Goal: Feedback & Contribution: Contribute content

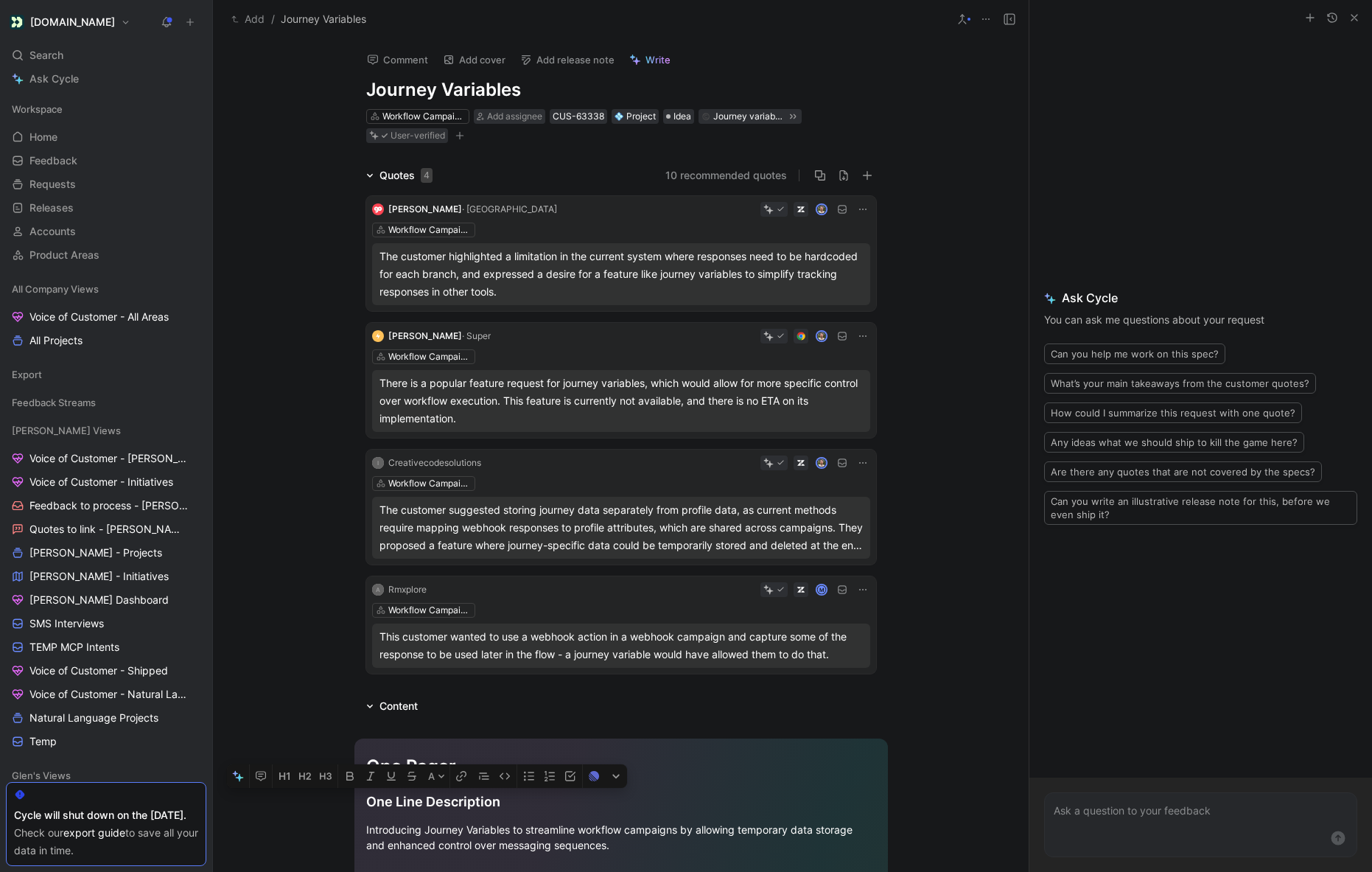
scroll to position [658, 0]
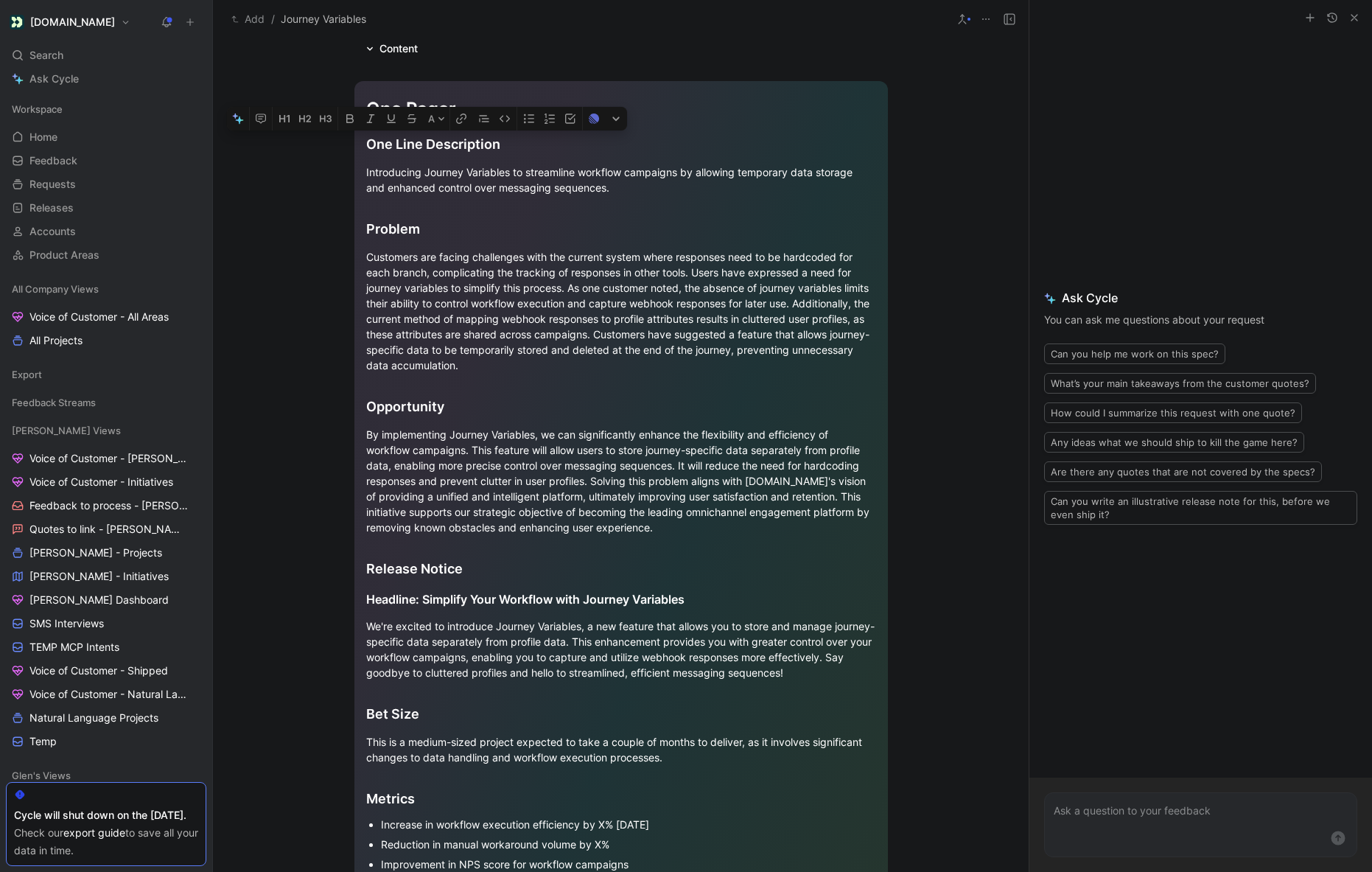
click at [658, 38] on div "Add / Journey Variables" at bounding box center [620, 19] width 816 height 39
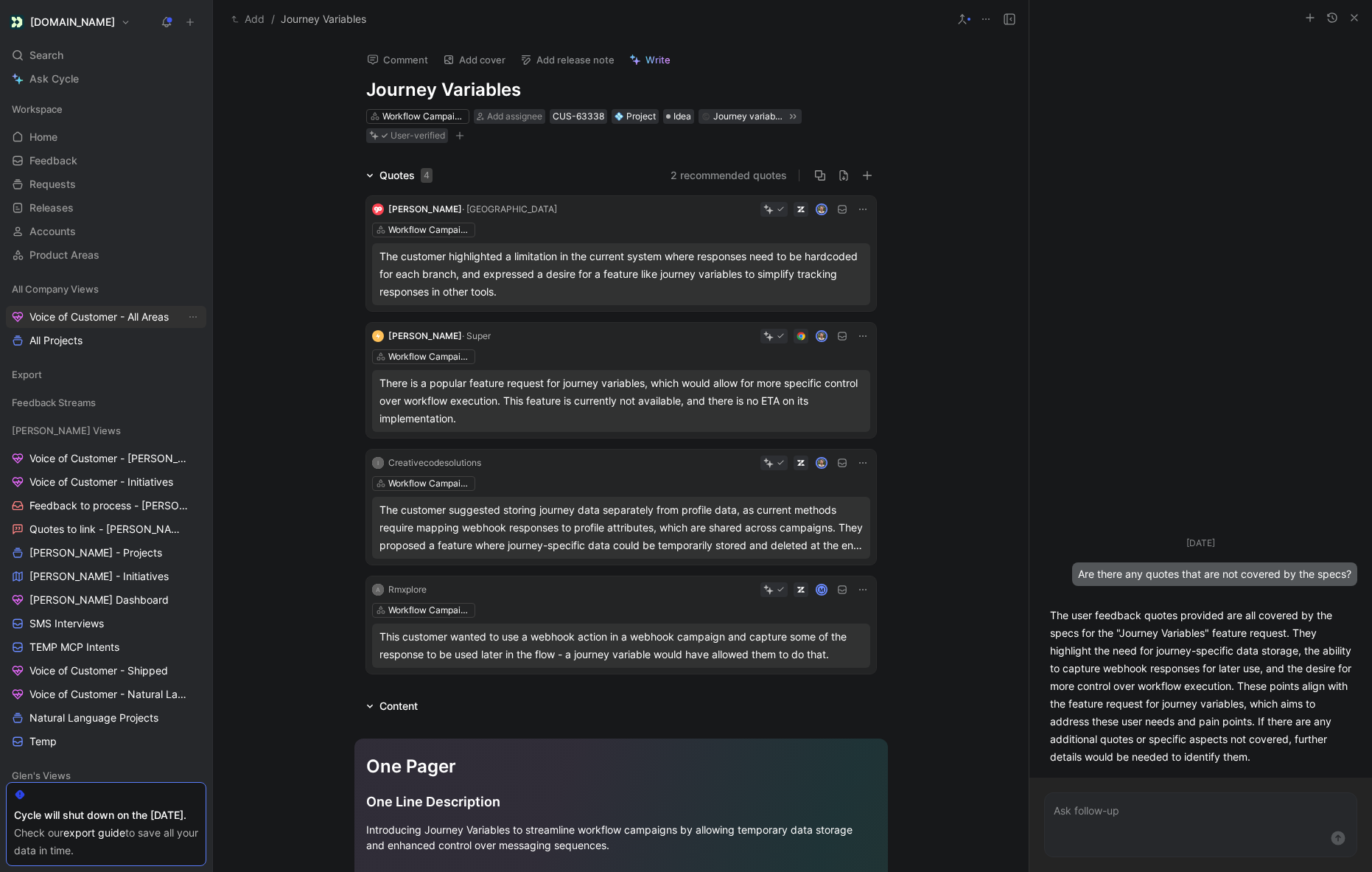
click at [78, 315] on span "Voice of Customer - All Areas" at bounding box center [99, 317] width 139 height 15
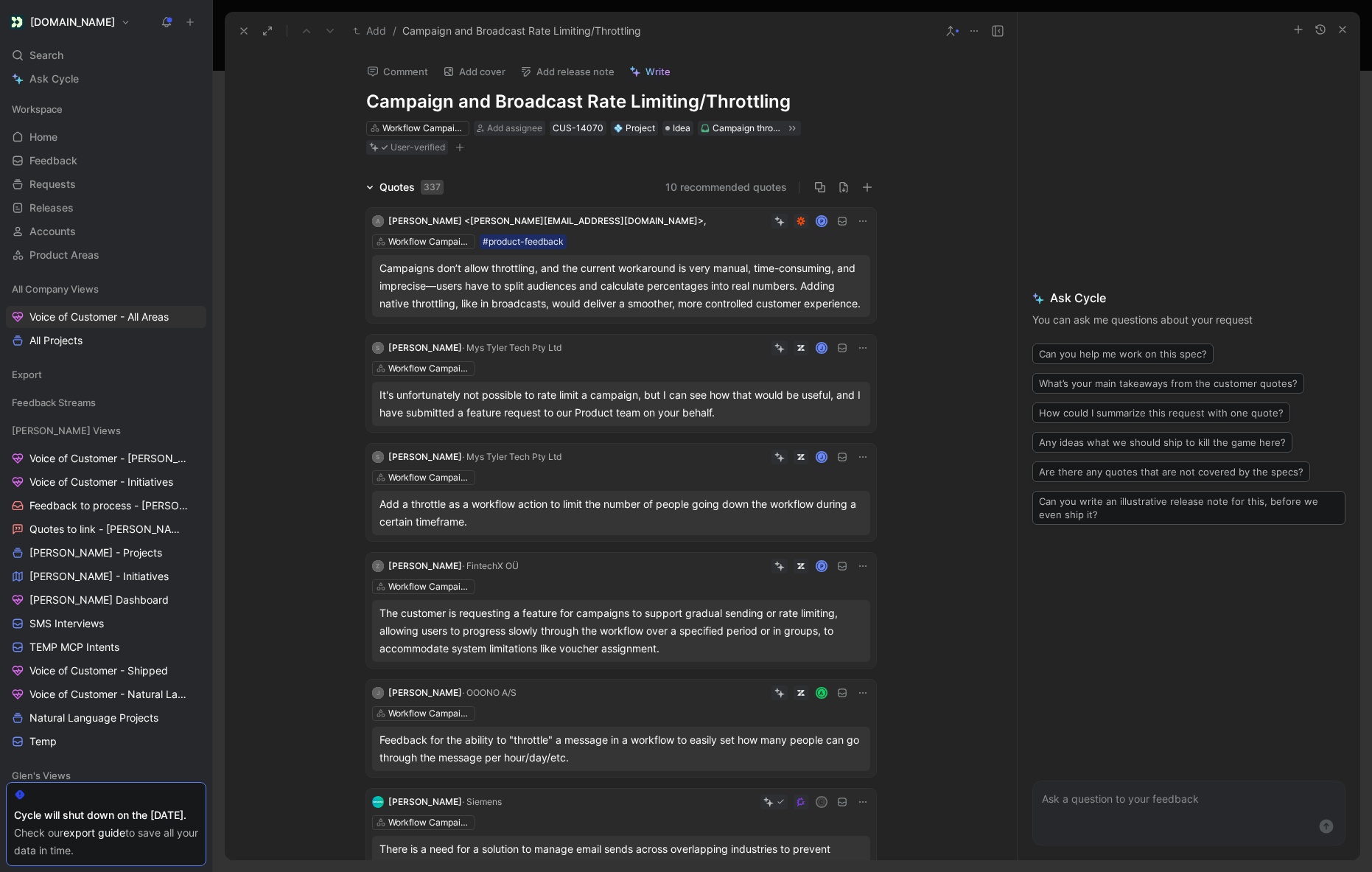
click at [686, 181] on button "10 recommended quotes" at bounding box center [726, 187] width 121 height 18
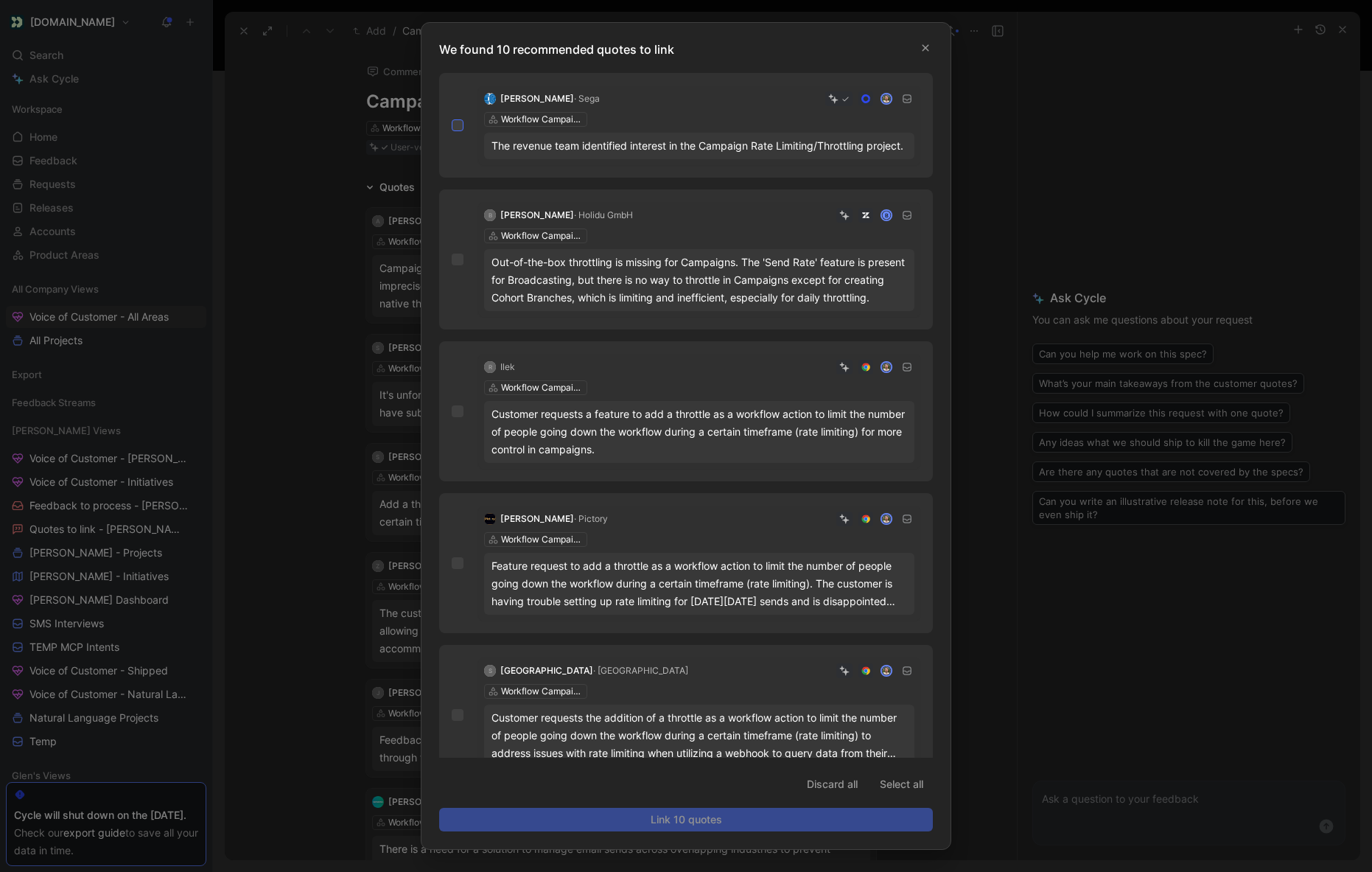
click at [455, 128] on icon at bounding box center [458, 125] width 7 height 5
click at [452, 119] on input "checkbox" at bounding box center [452, 119] width 0 height 0
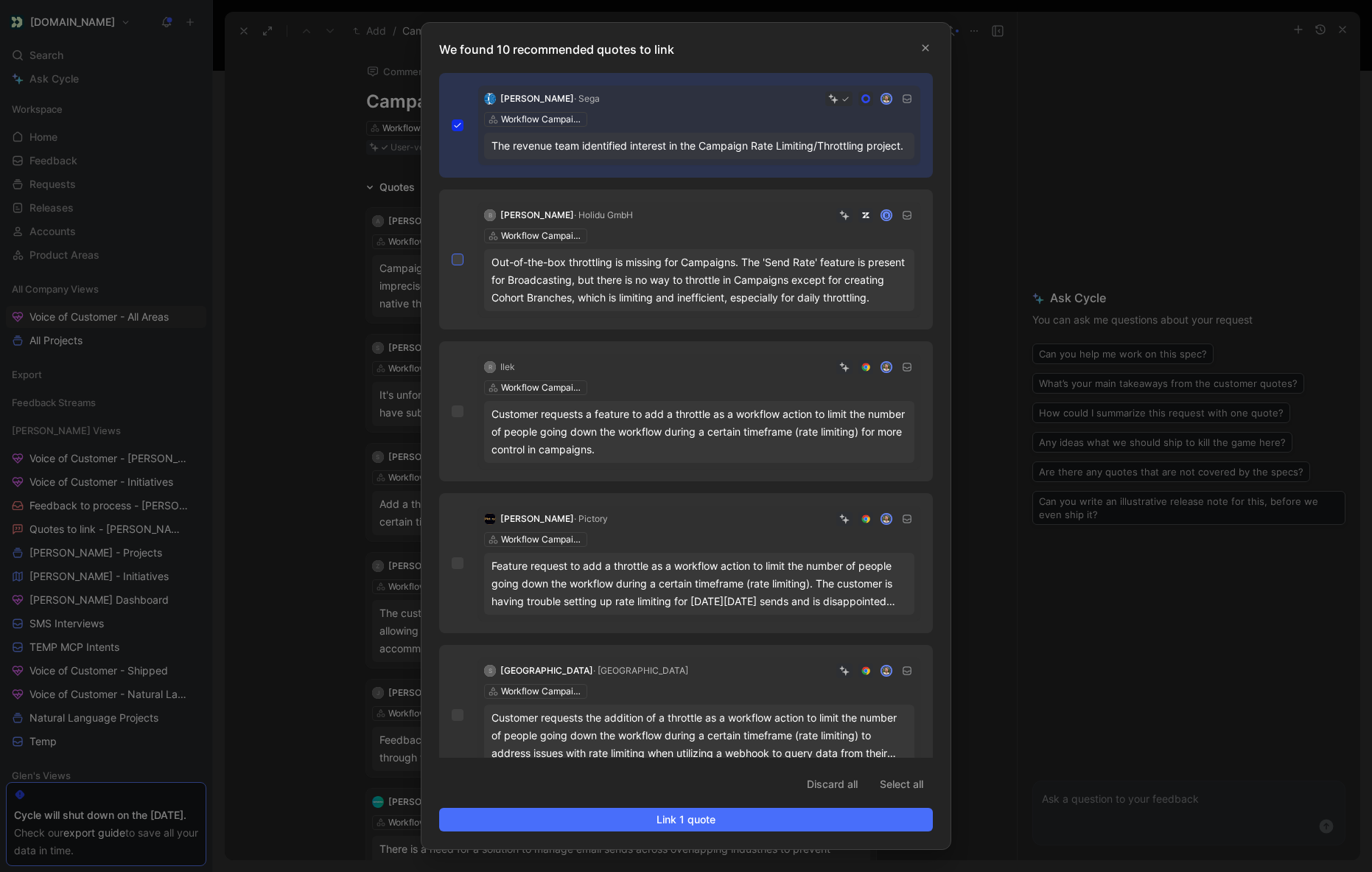
click at [455, 264] on icon at bounding box center [458, 259] width 9 height 9
click at [452, 253] on input "checkbox" at bounding box center [452, 253] width 0 height 0
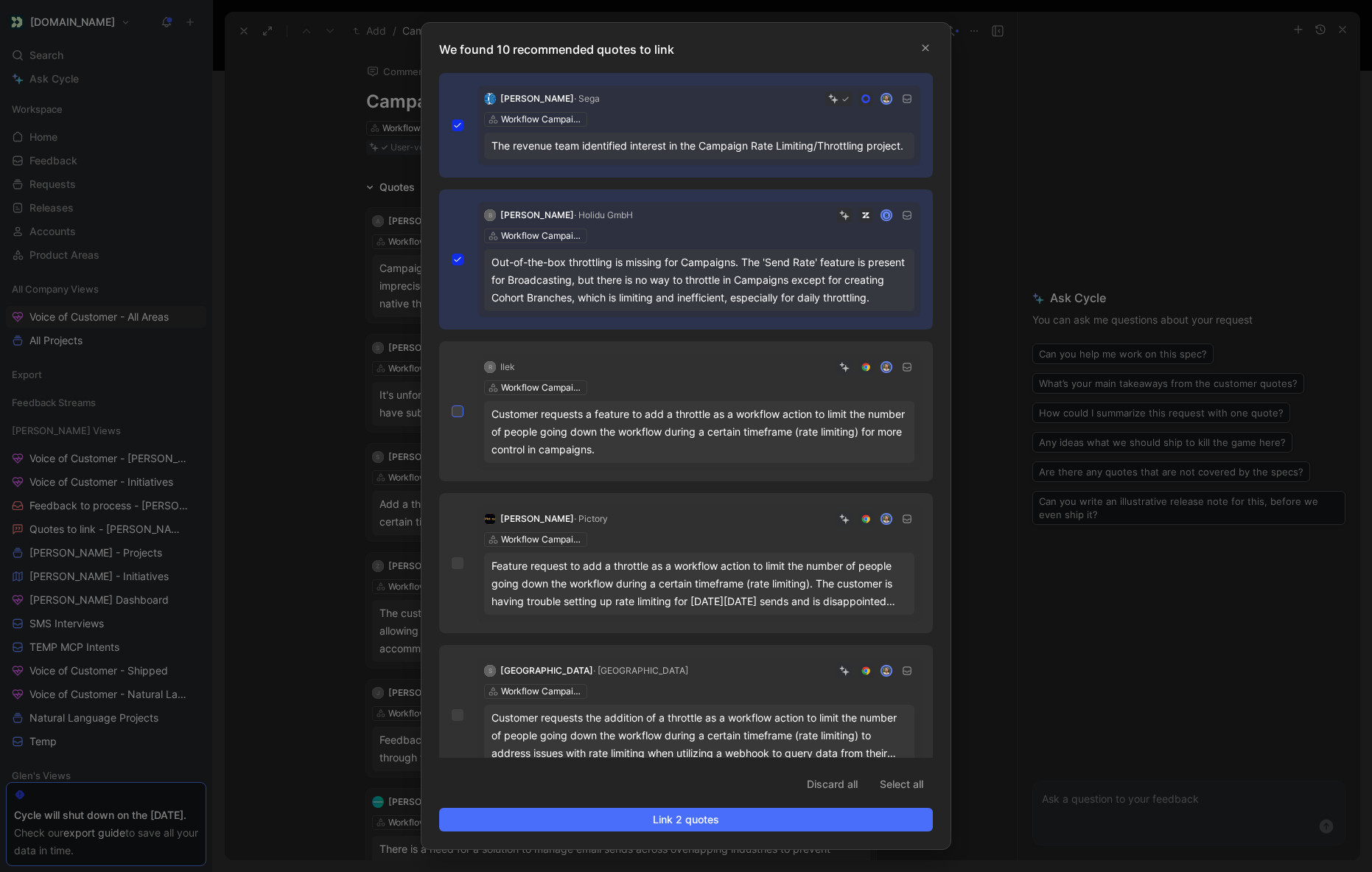
click at [452, 417] on div at bounding box center [458, 411] width 12 height 12
click at [452, 405] on input "checkbox" at bounding box center [452, 405] width 0 height 0
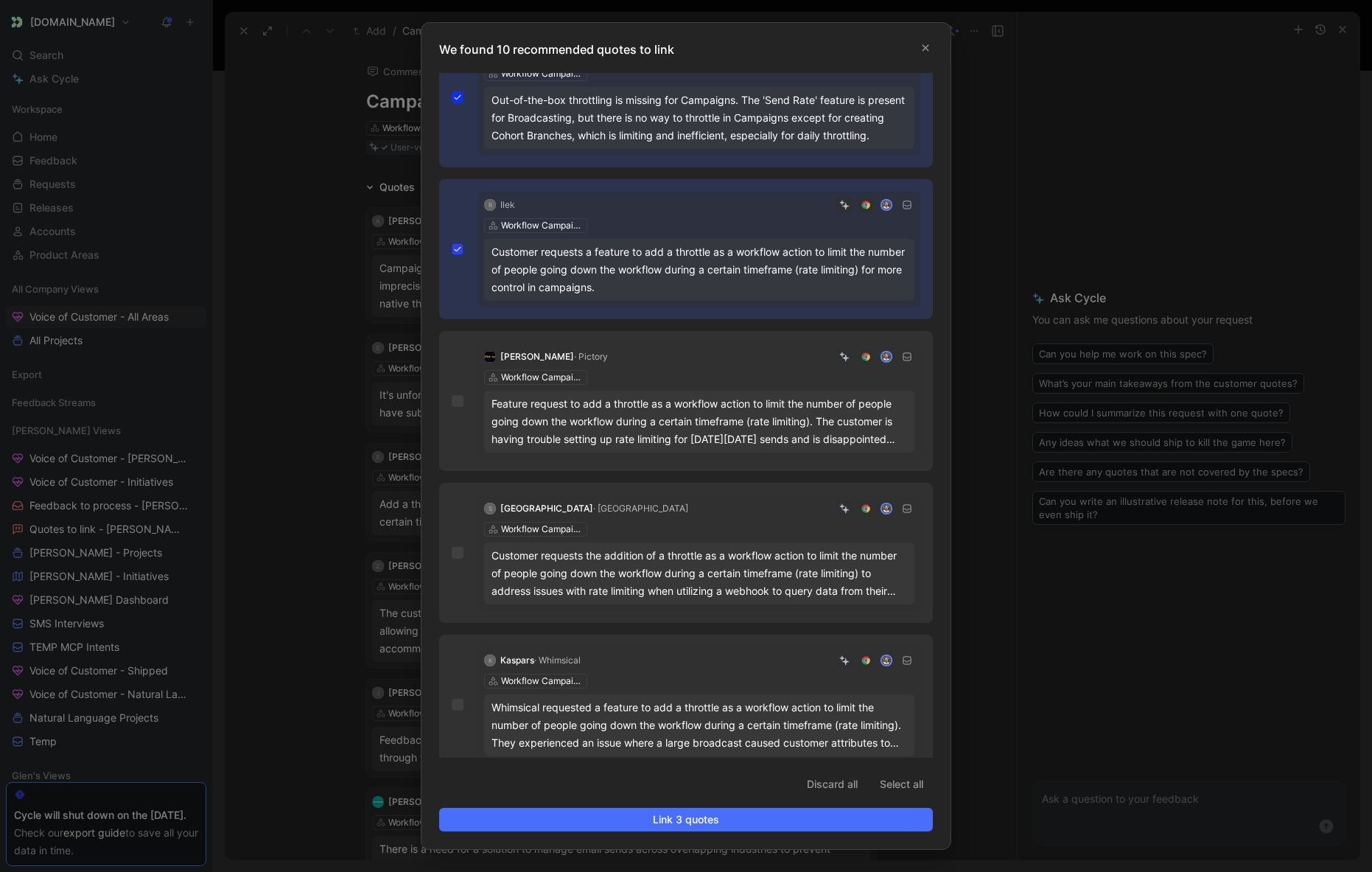
scroll to position [164, 0]
click at [452, 430] on div "Pete · Pictory Workflow Campaigns Feature request to add a throttle as a workfl…" at bounding box center [685, 399] width 494 height 140
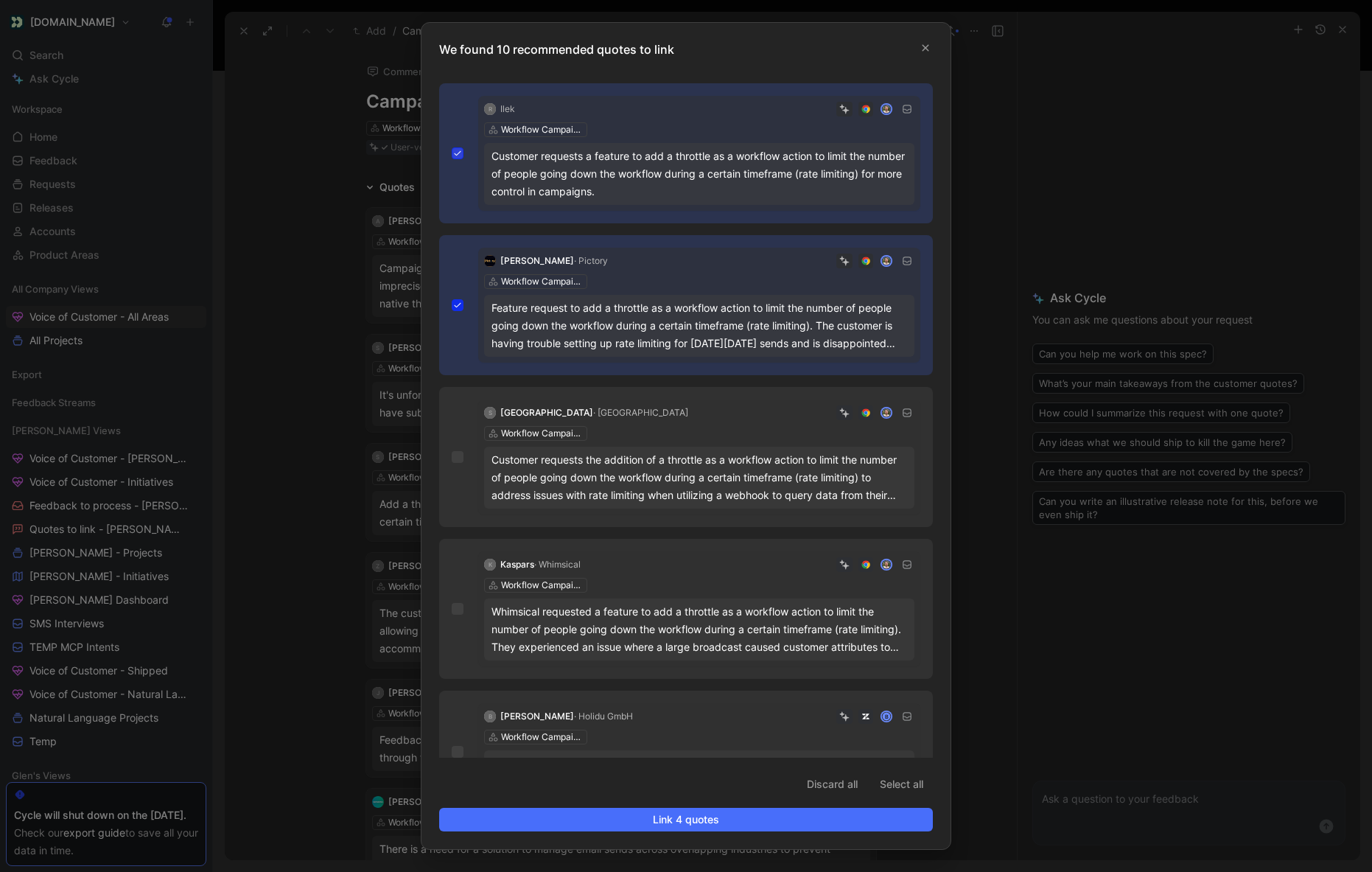
scroll to position [282, 0]
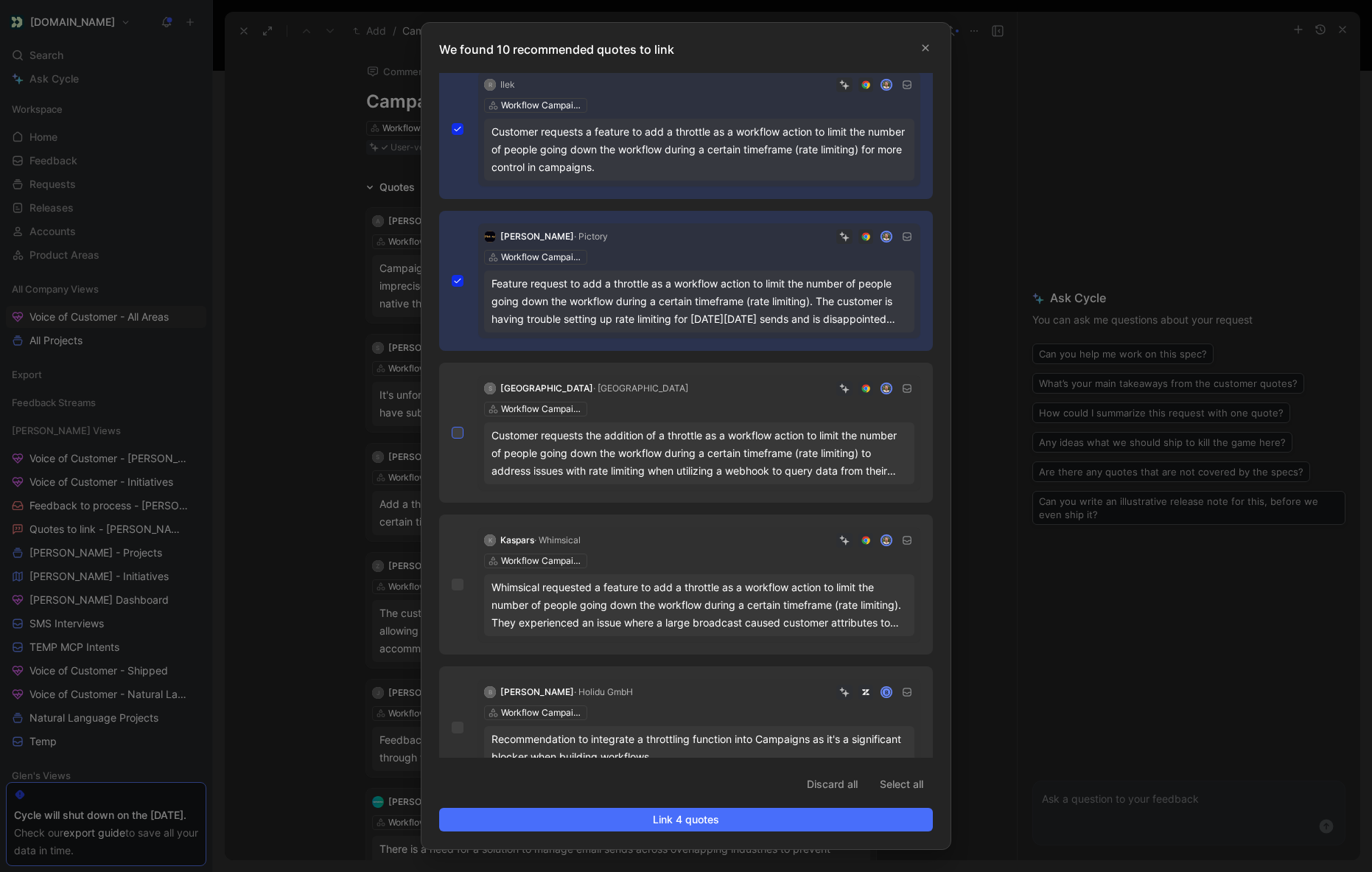
click at [452, 438] on div at bounding box center [458, 433] width 12 height 12
click at [452, 709] on input "checkbox" at bounding box center [452, 709] width 0 height 0
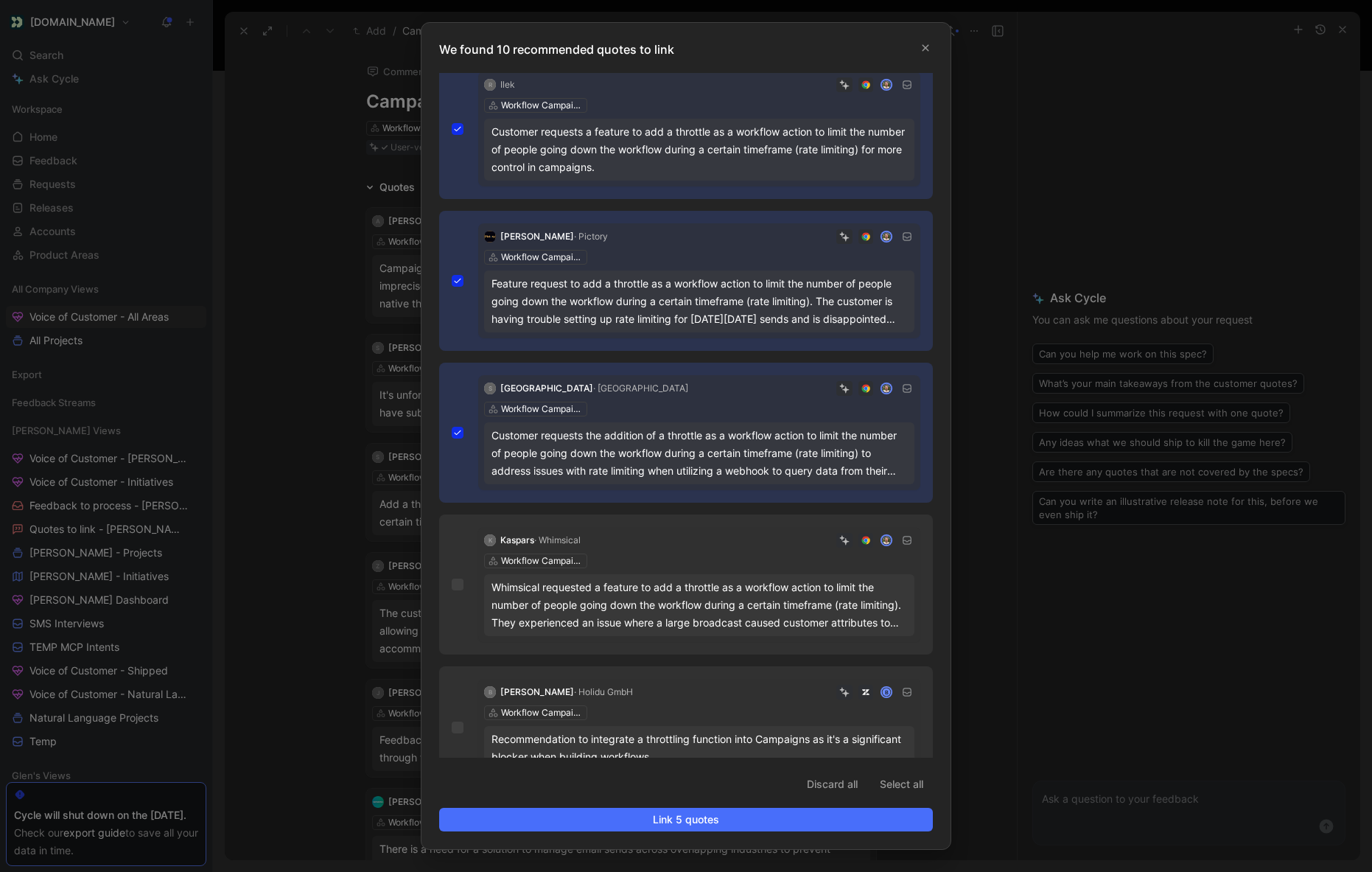
click at [449, 604] on div "K Kaspars · Whimsical Workflow Campaigns Whimsical requested a feature to add a…" at bounding box center [685, 584] width 494 height 140
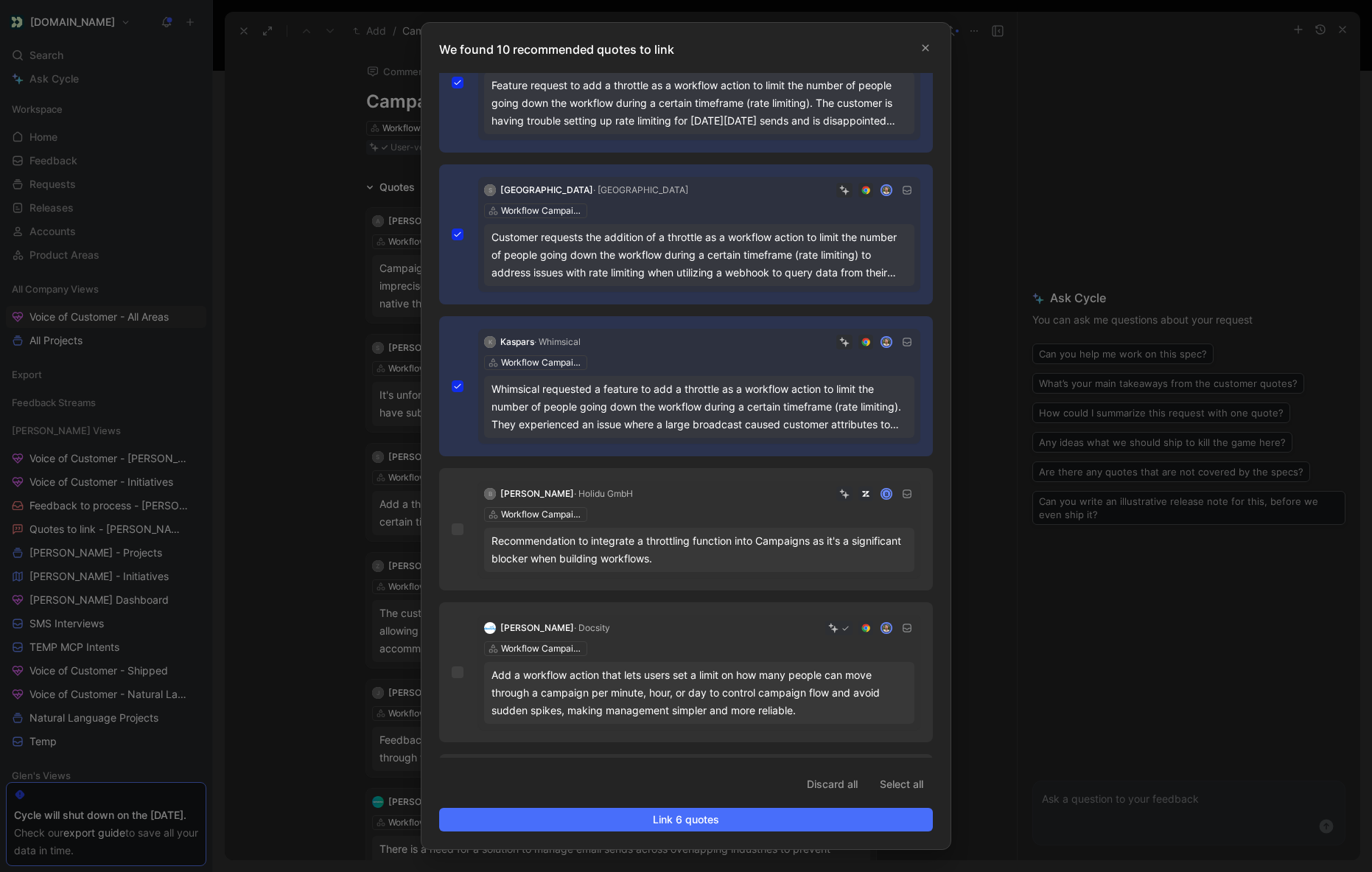
scroll to position [491, 0]
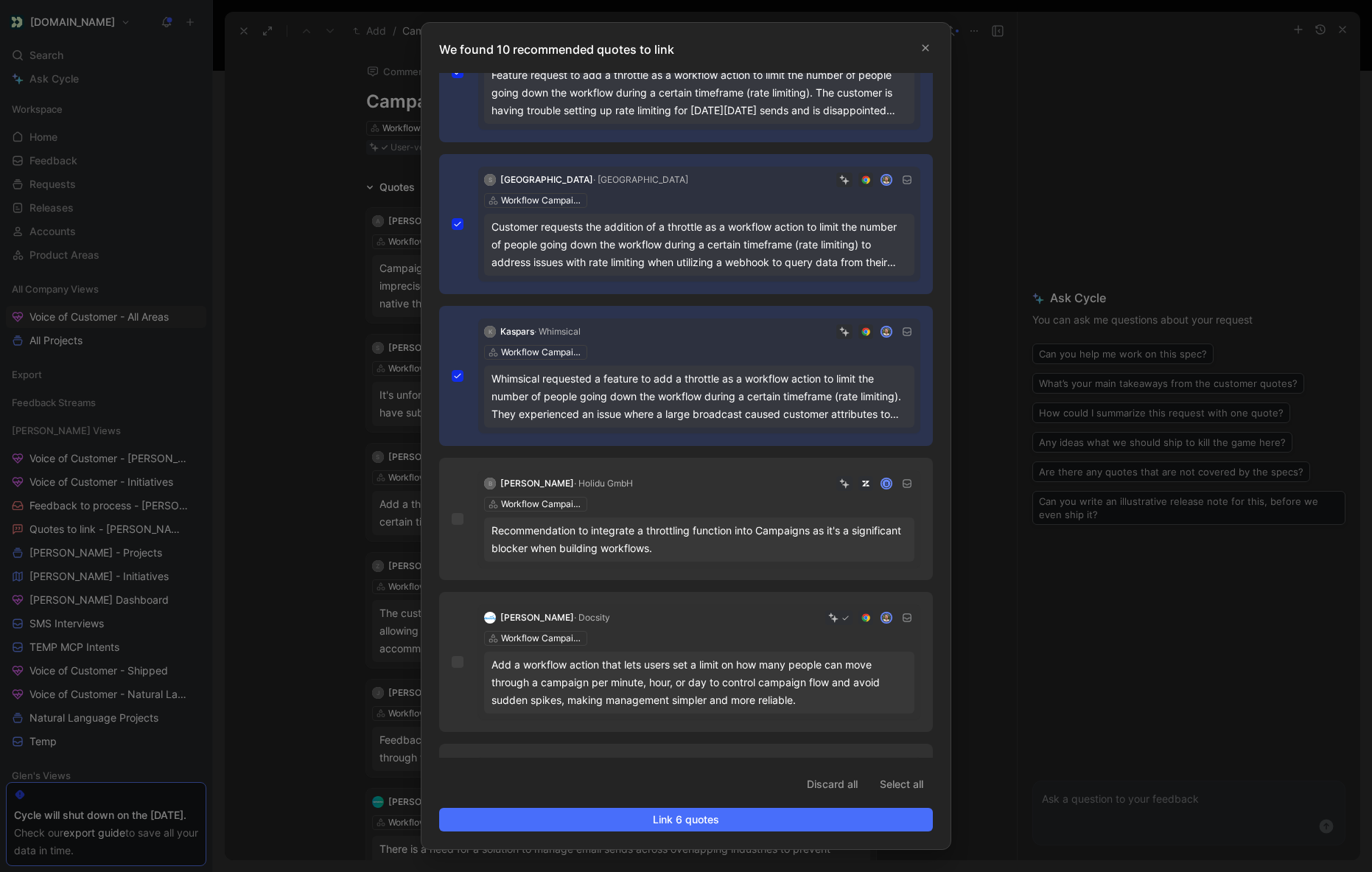
click at [449, 541] on div "B Bianka Hankova · Holidu GmbH B Workflow Campaigns Recommendation to integrate…" at bounding box center [685, 518] width 494 height 122
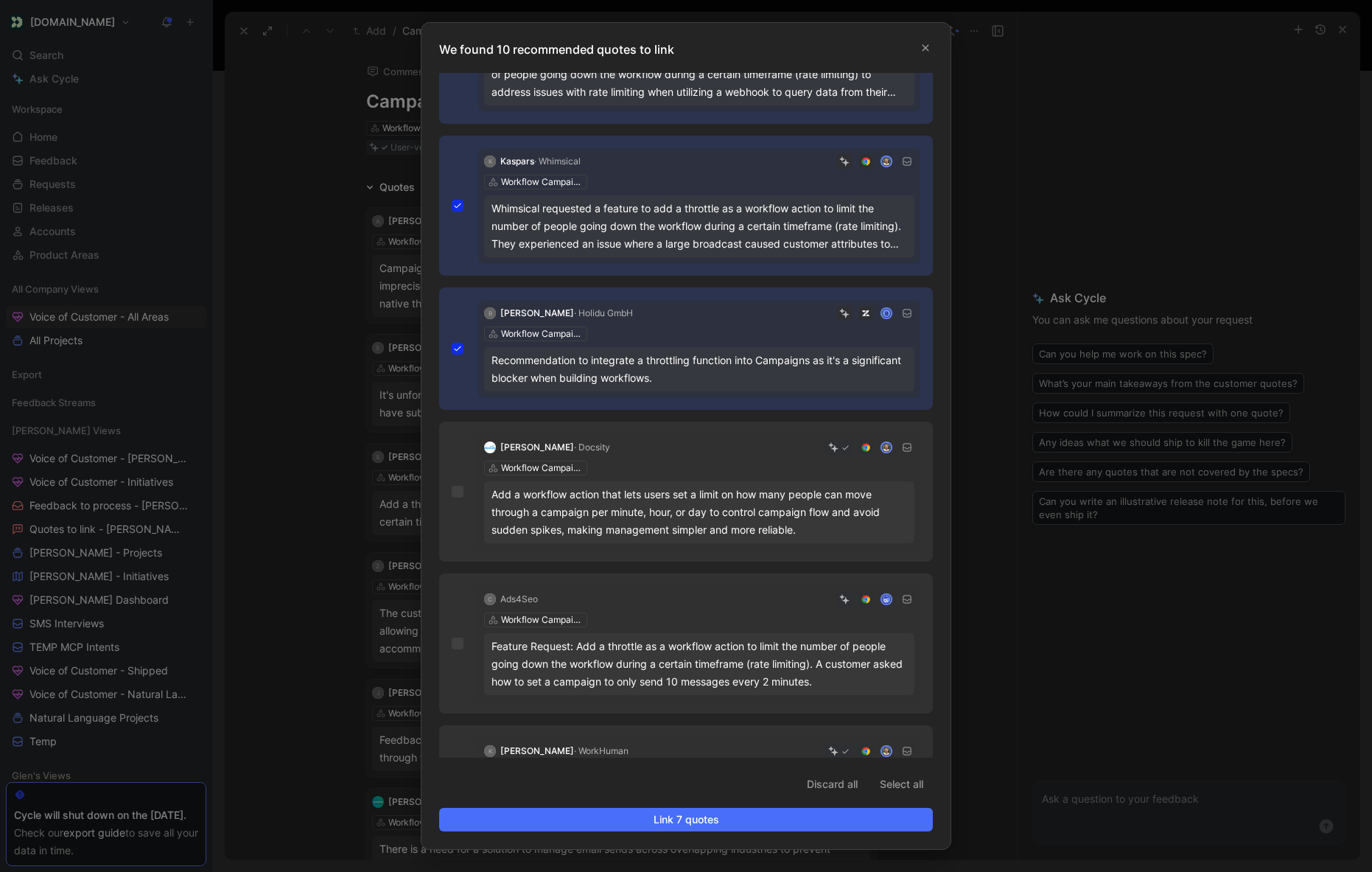
scroll to position [670, 0]
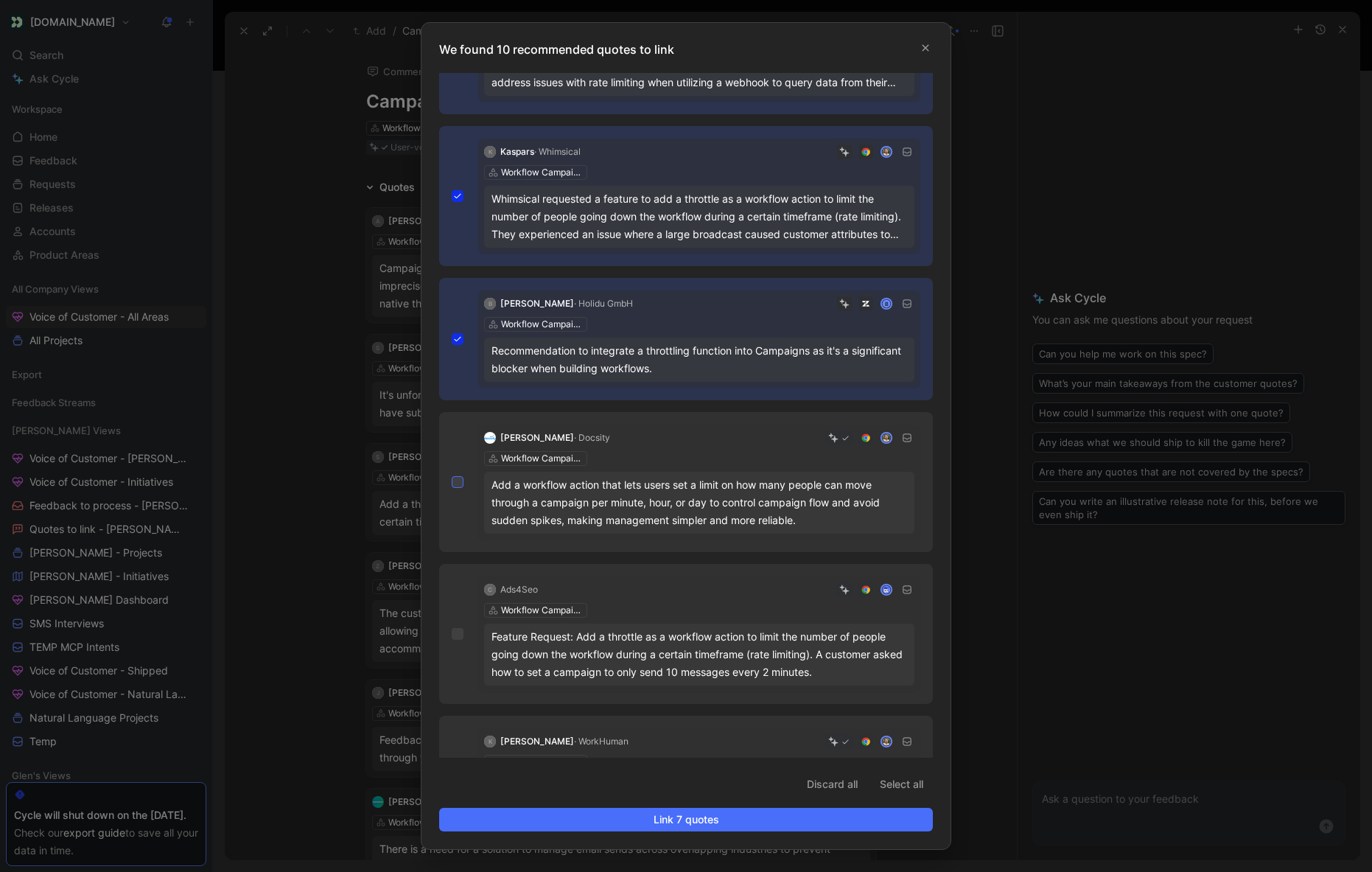
click at [453, 486] on icon at bounding box center [458, 482] width 9 height 9
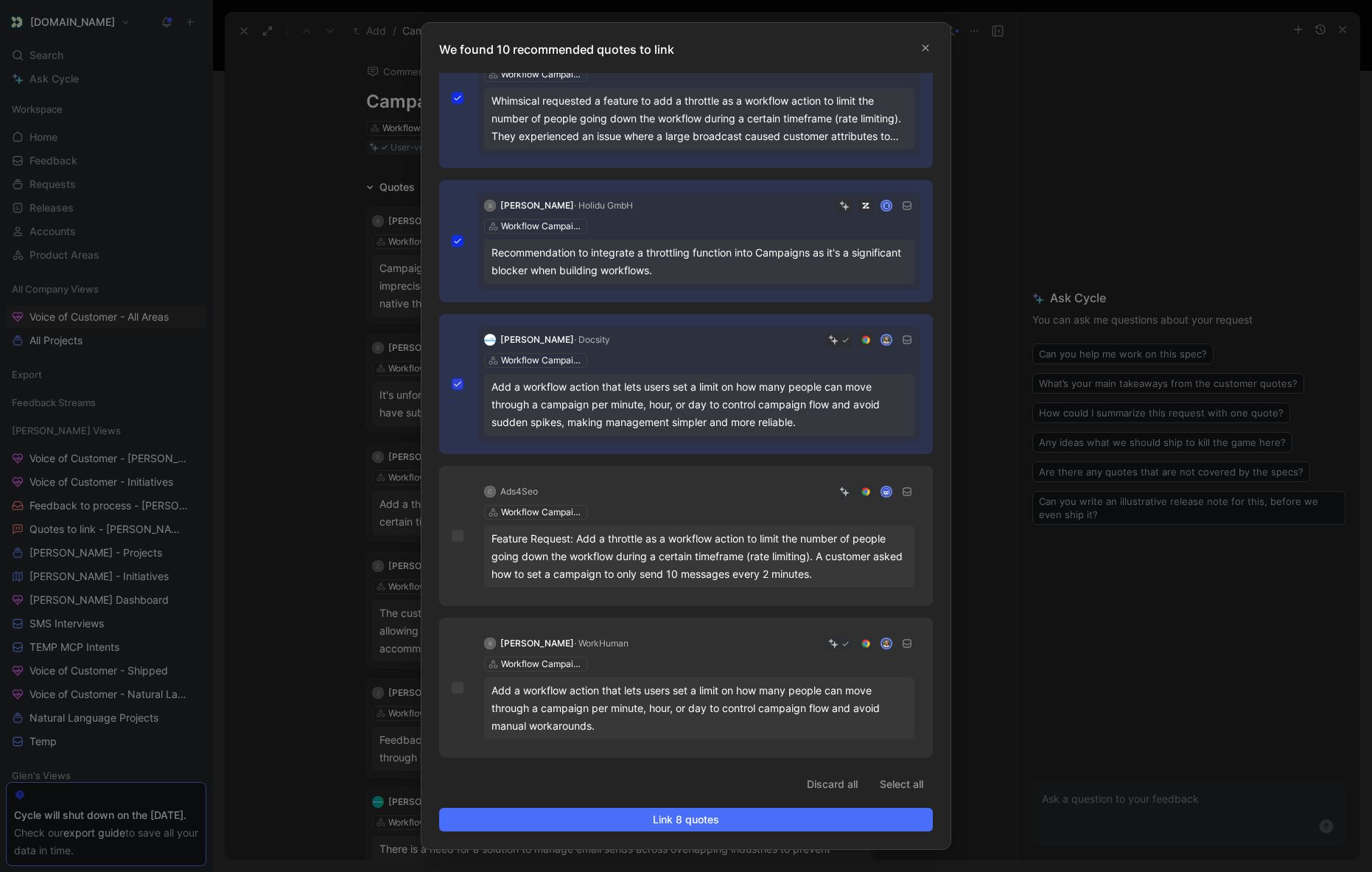
scroll to position [787, 0]
click at [453, 538] on icon at bounding box center [458, 536] width 9 height 9
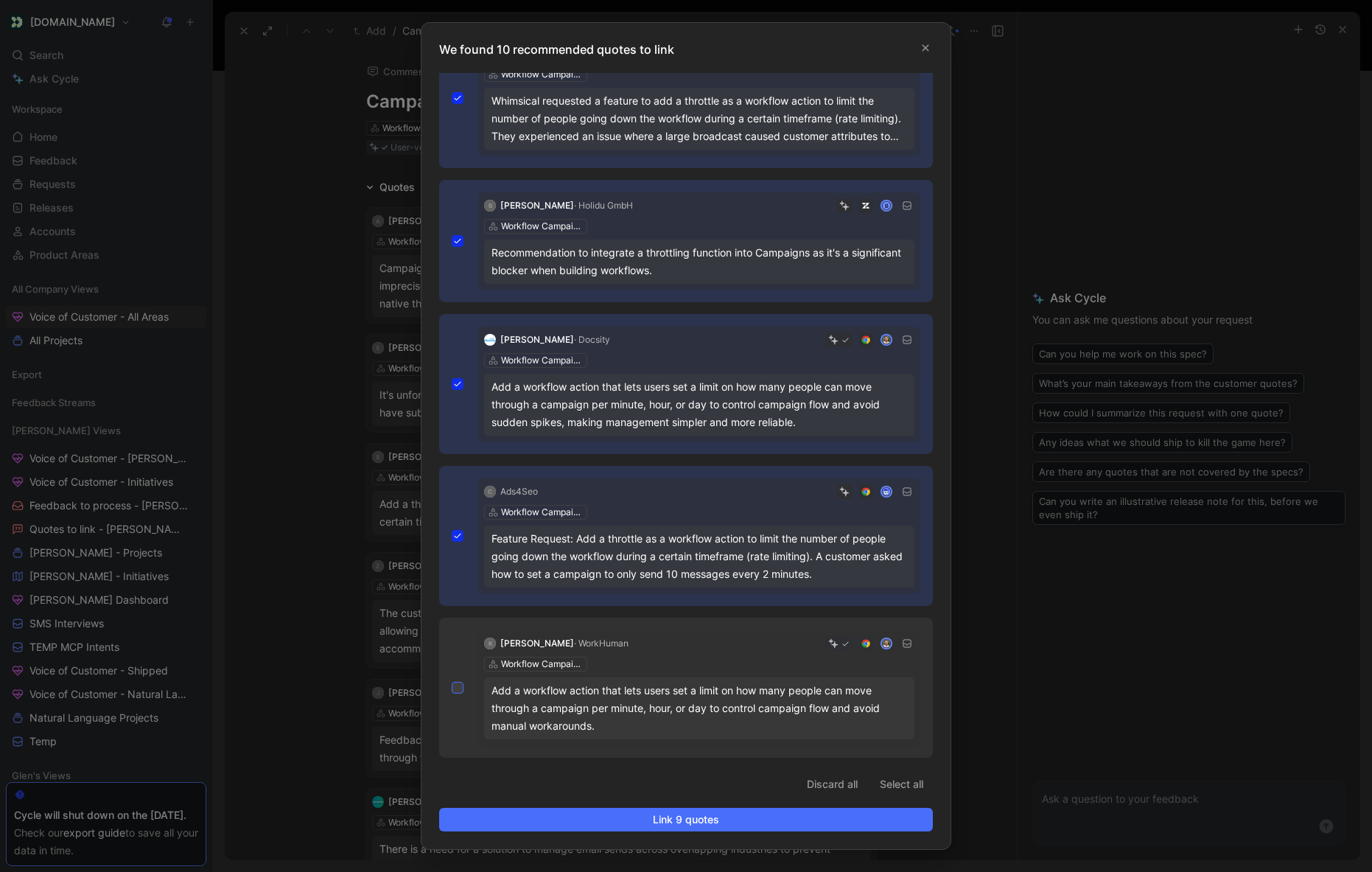
click at [454, 693] on div at bounding box center [458, 688] width 12 height 12
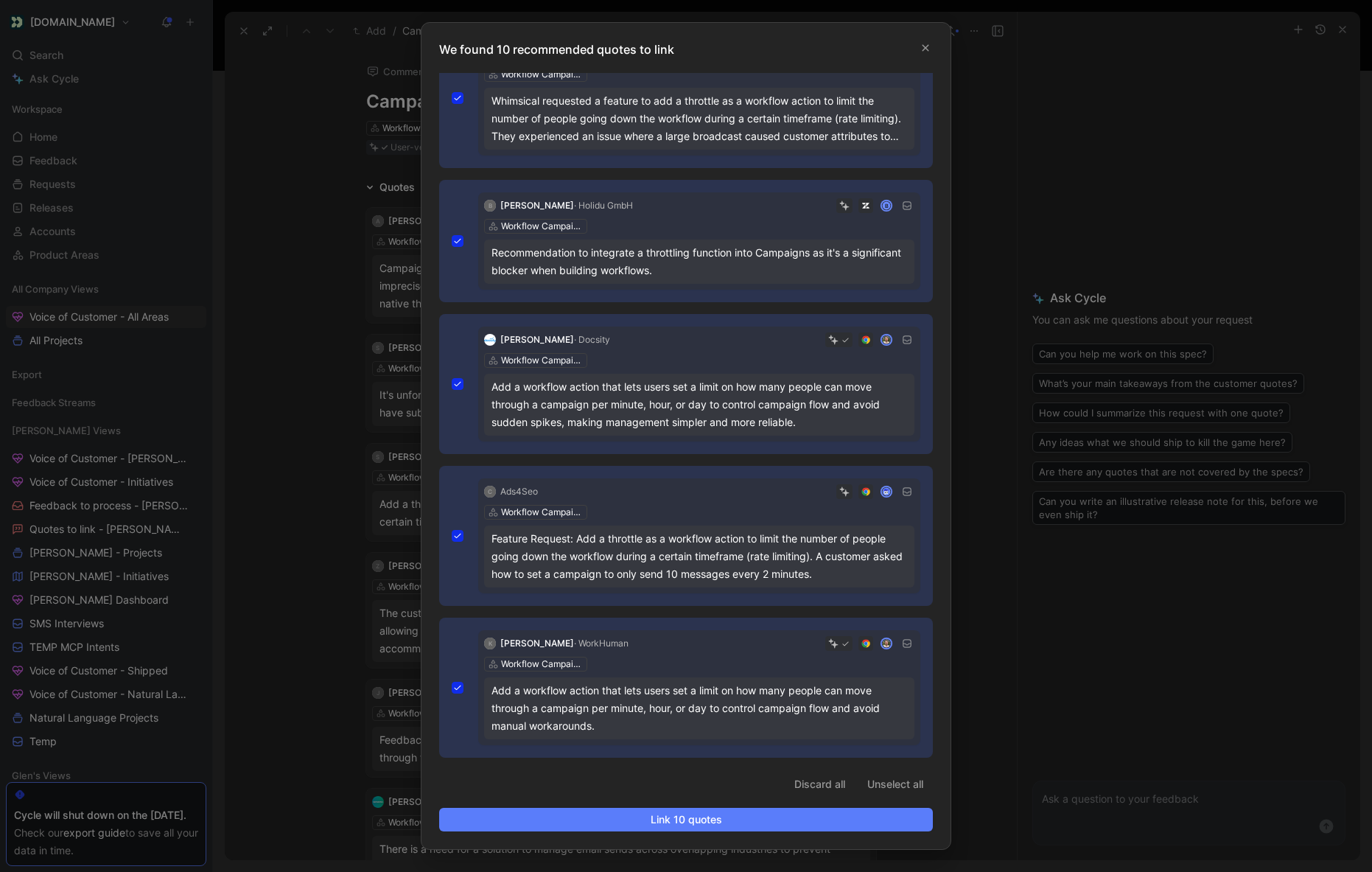
click at [509, 818] on span "Link 10 quotes" at bounding box center [686, 820] width 469 height 18
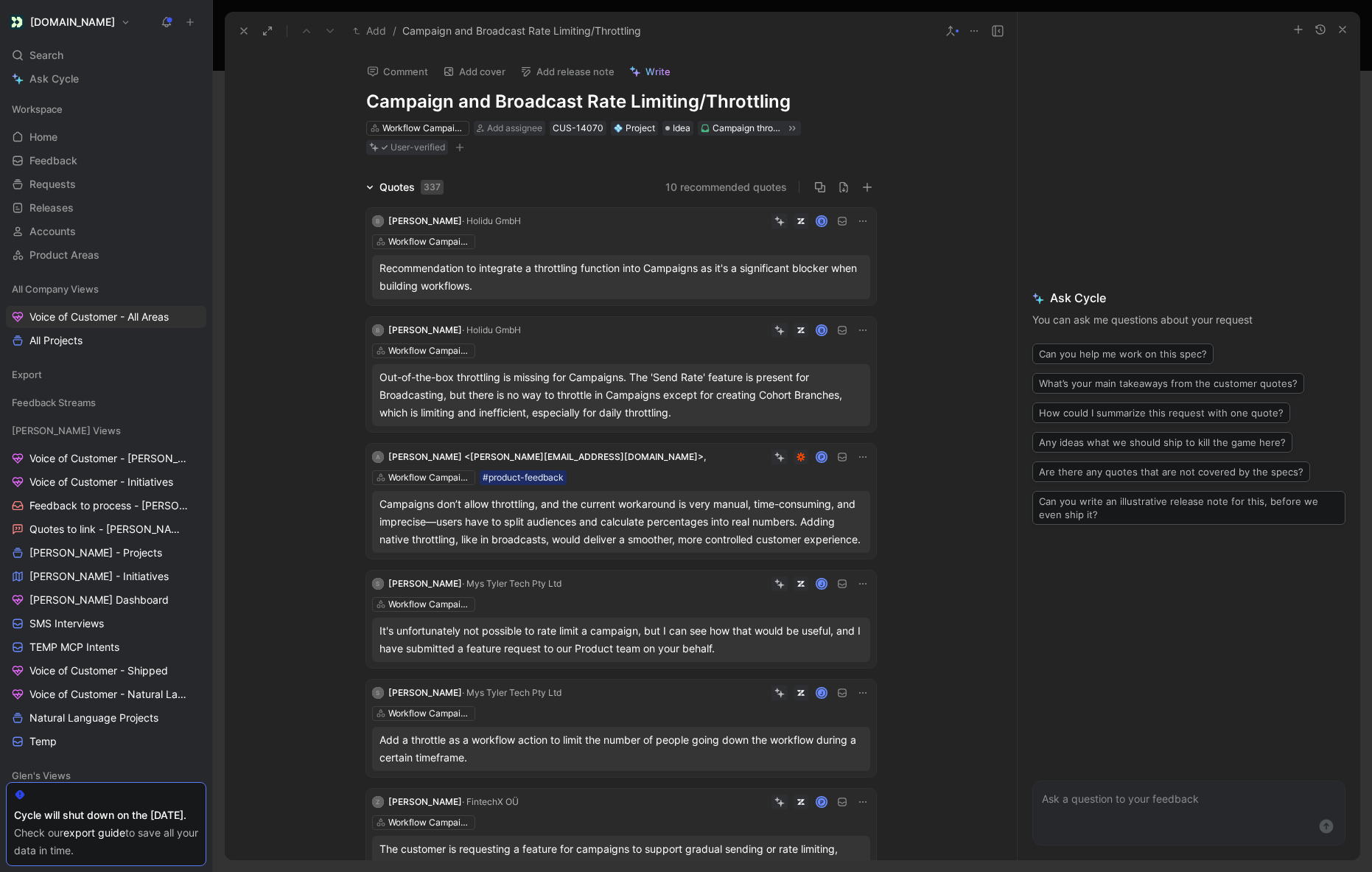
click at [715, 178] on button "10 recommended quotes" at bounding box center [726, 187] width 121 height 18
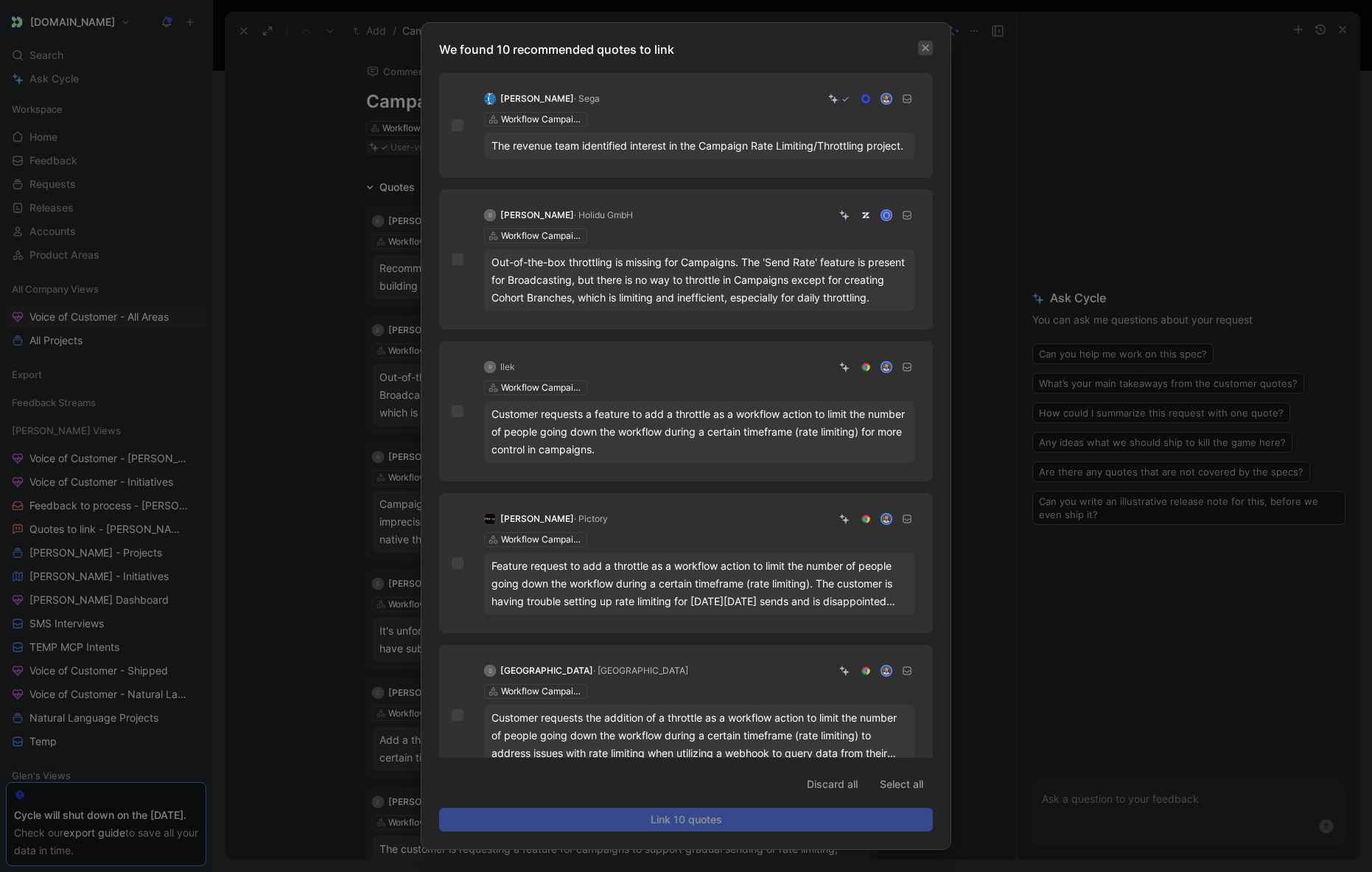
click at [921, 47] on icon "button" at bounding box center [926, 48] width 9 height 9
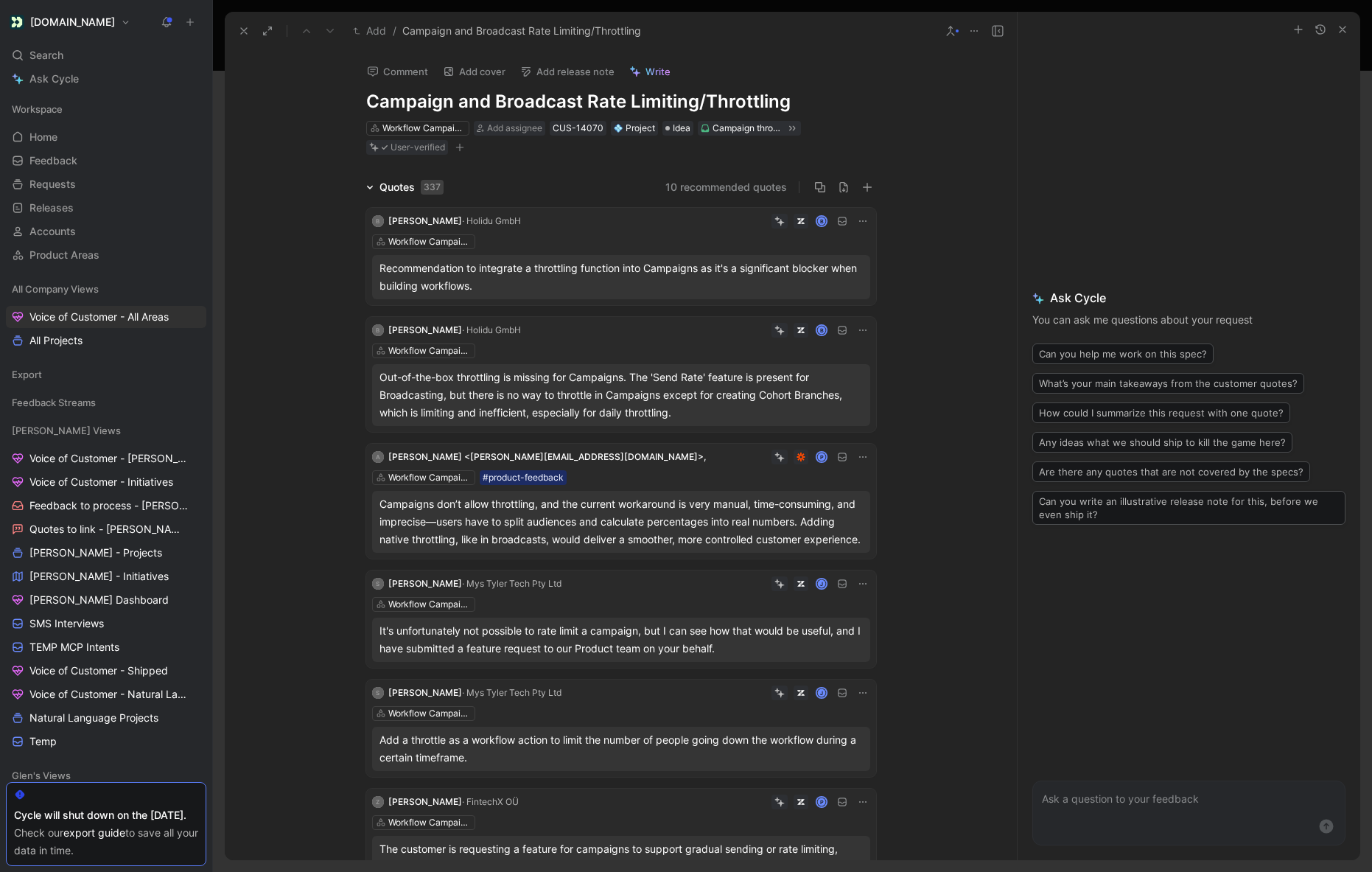
click at [650, 69] on span "Write" at bounding box center [658, 72] width 25 height 13
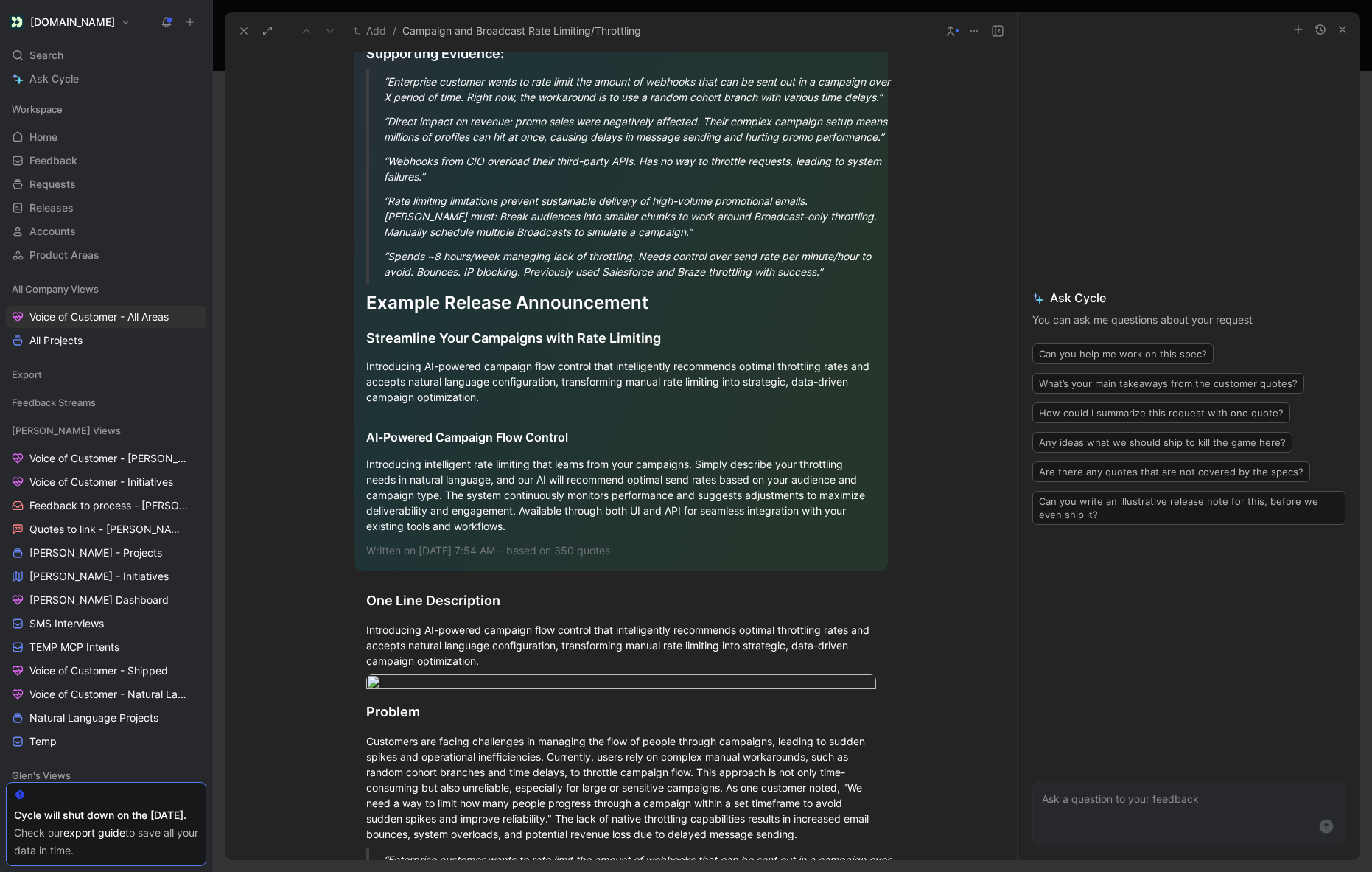
scroll to position [2656, 0]
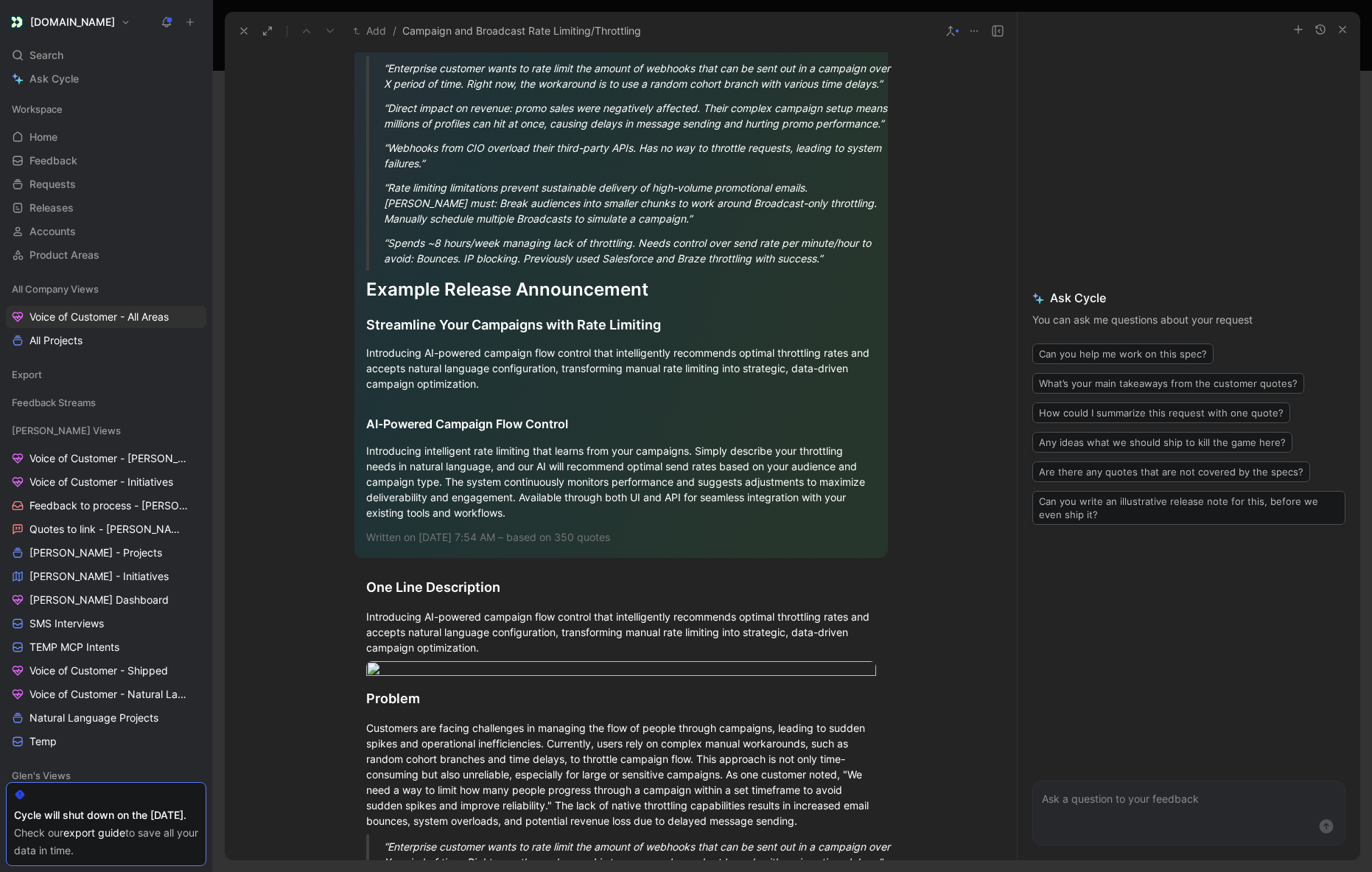
click at [543, 521] on div "Introducing intelligent rate limiting that learns from your campaigns. Simply d…" at bounding box center [621, 481] width 510 height 77
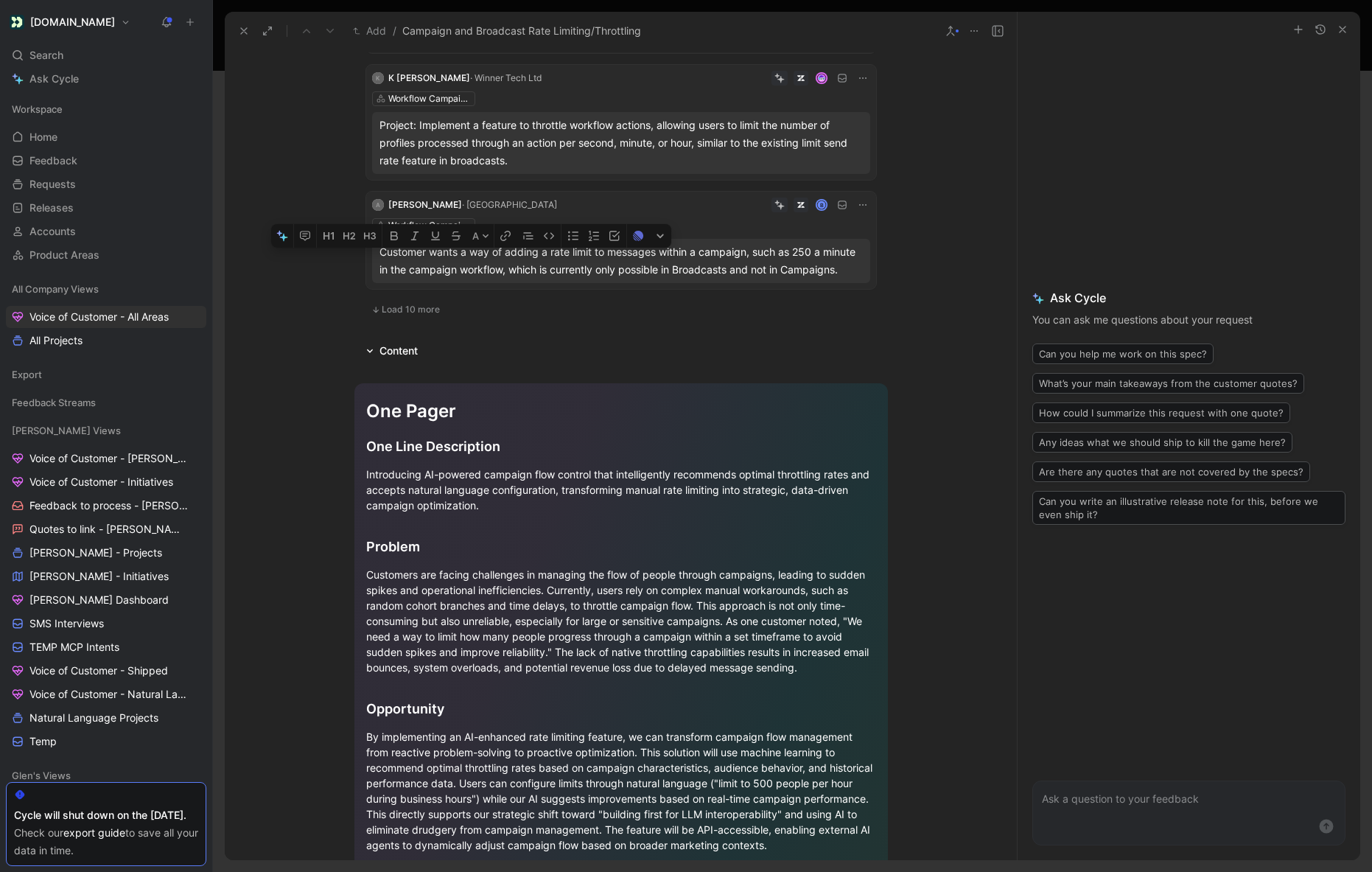
scroll to position [1257, 0]
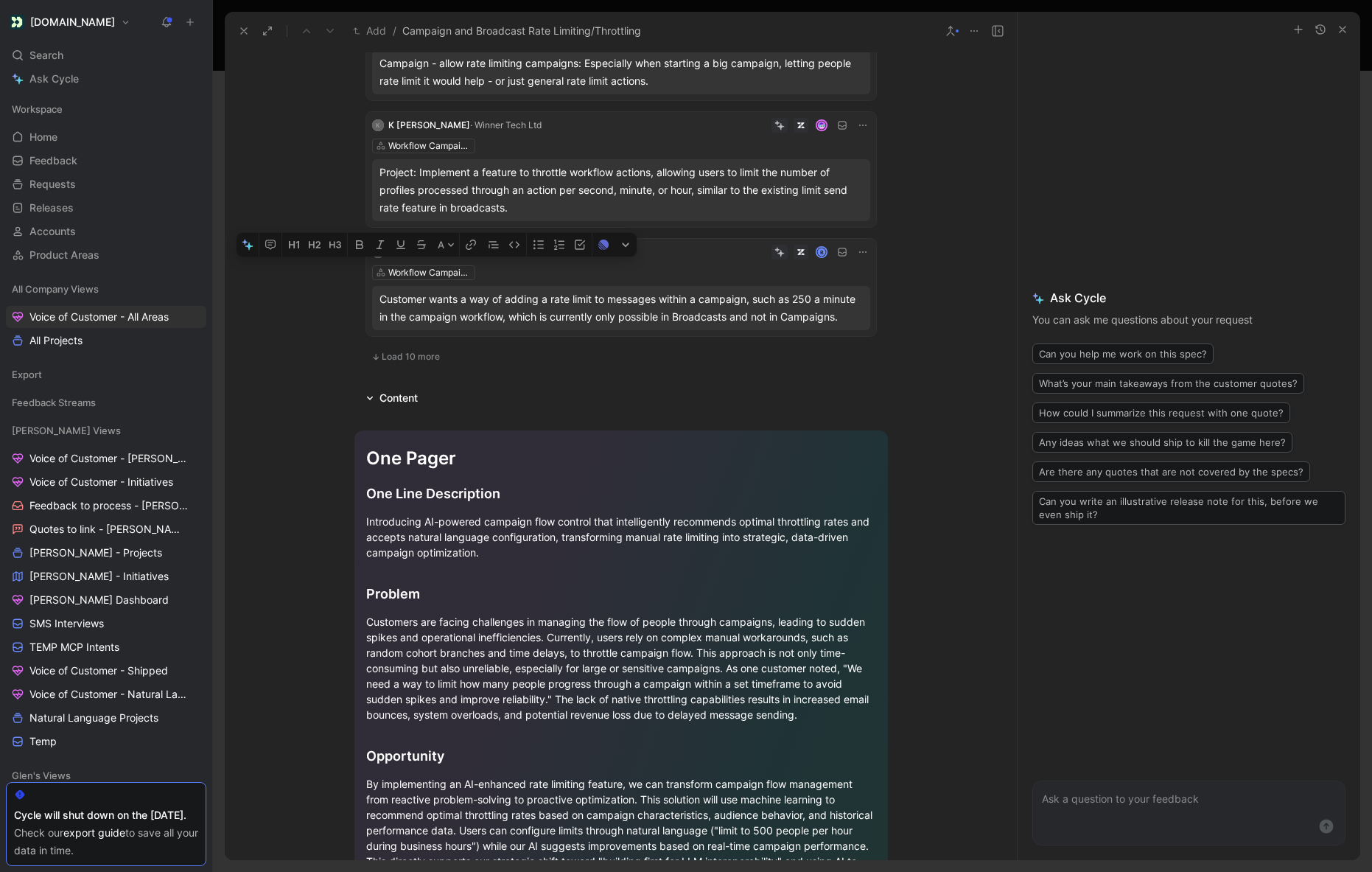
drag, startPoint x: 536, startPoint y: 529, endPoint x: 365, endPoint y: 463, distance: 183.3
copy div "One Pager One Line Description Introducing AI-powered campaign flow control tha…"
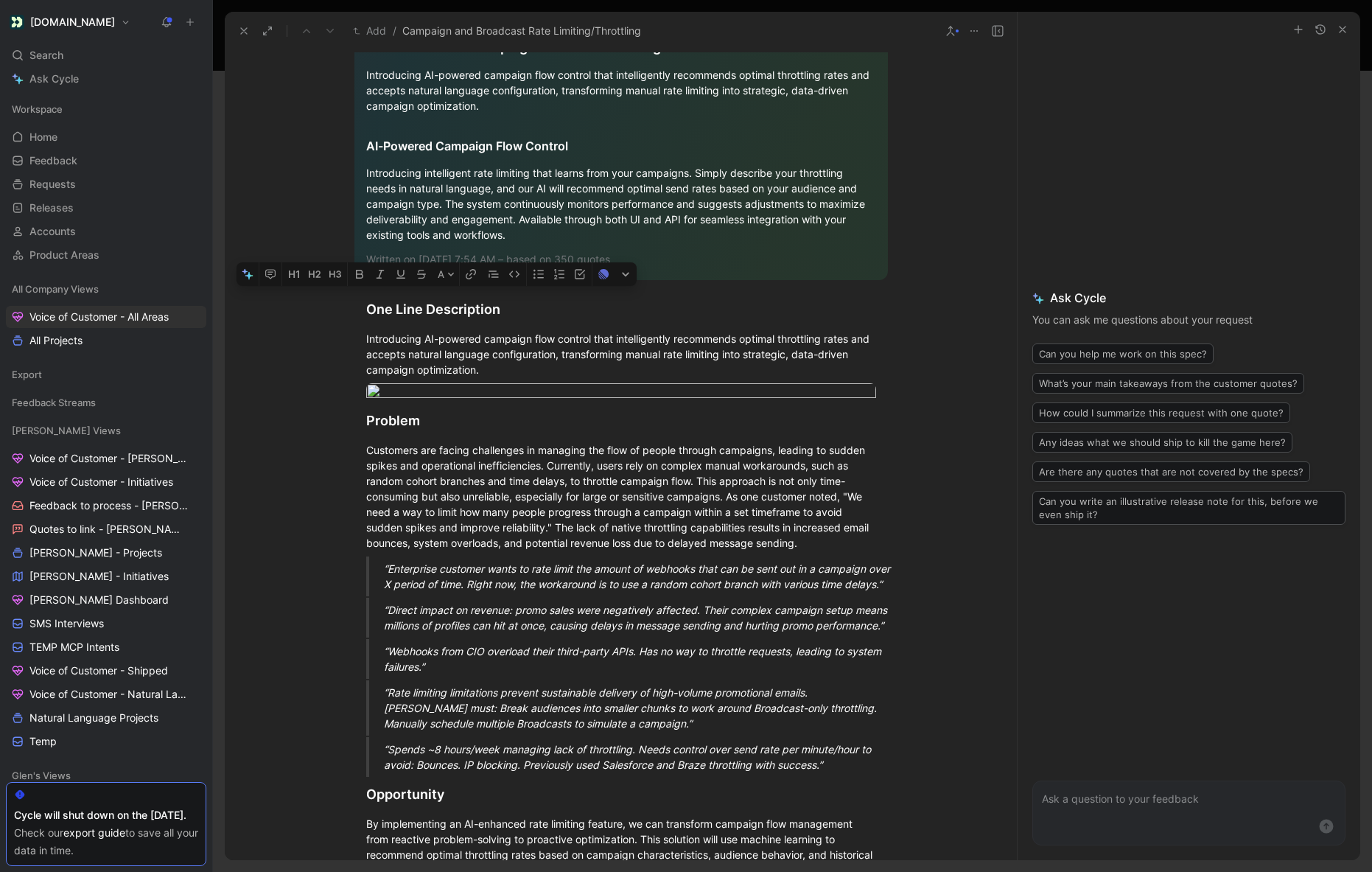
scroll to position [2940, 0]
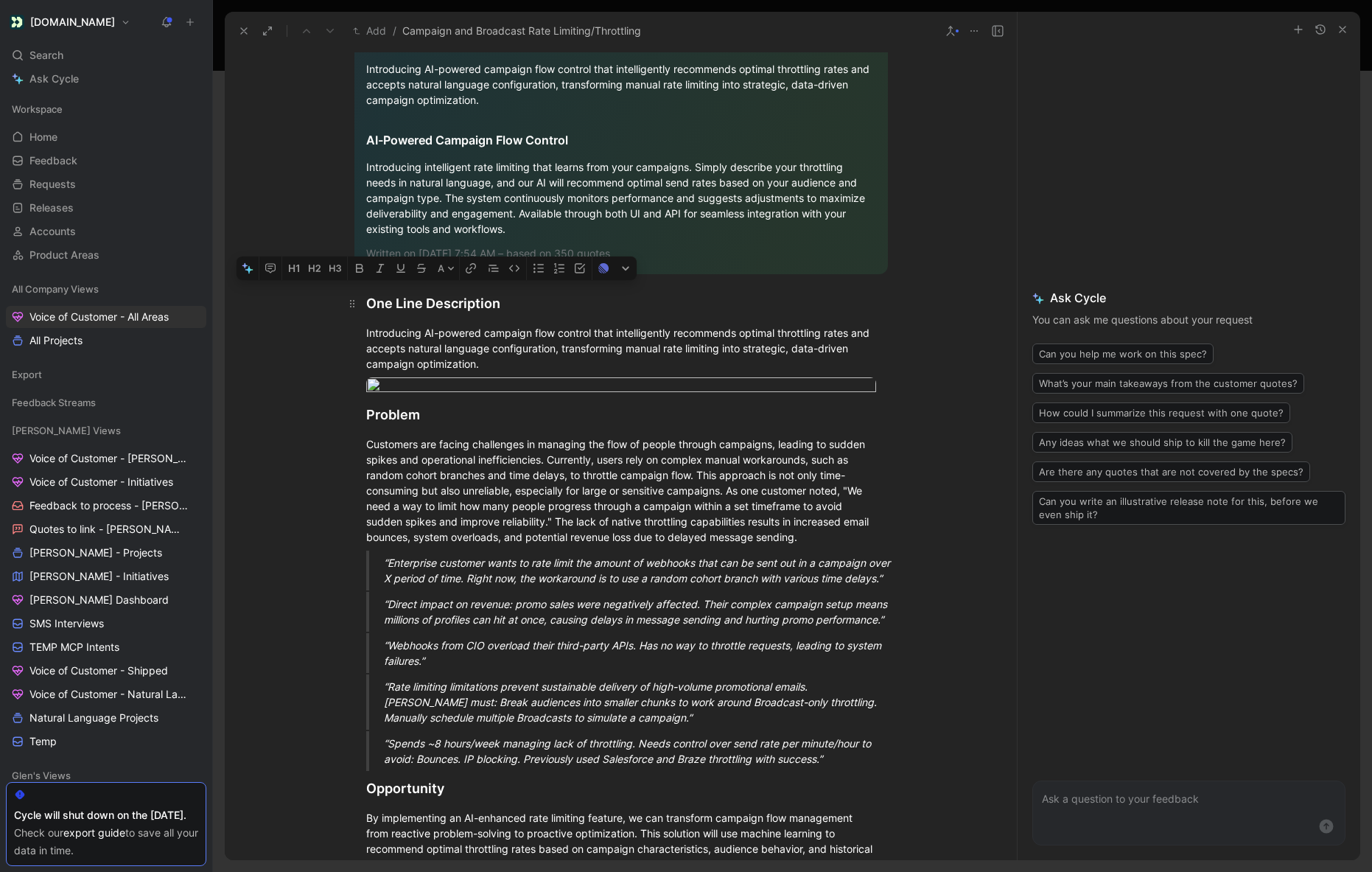
click at [762, 319] on h2 "One Line Description" at bounding box center [622, 303] width 566 height 31
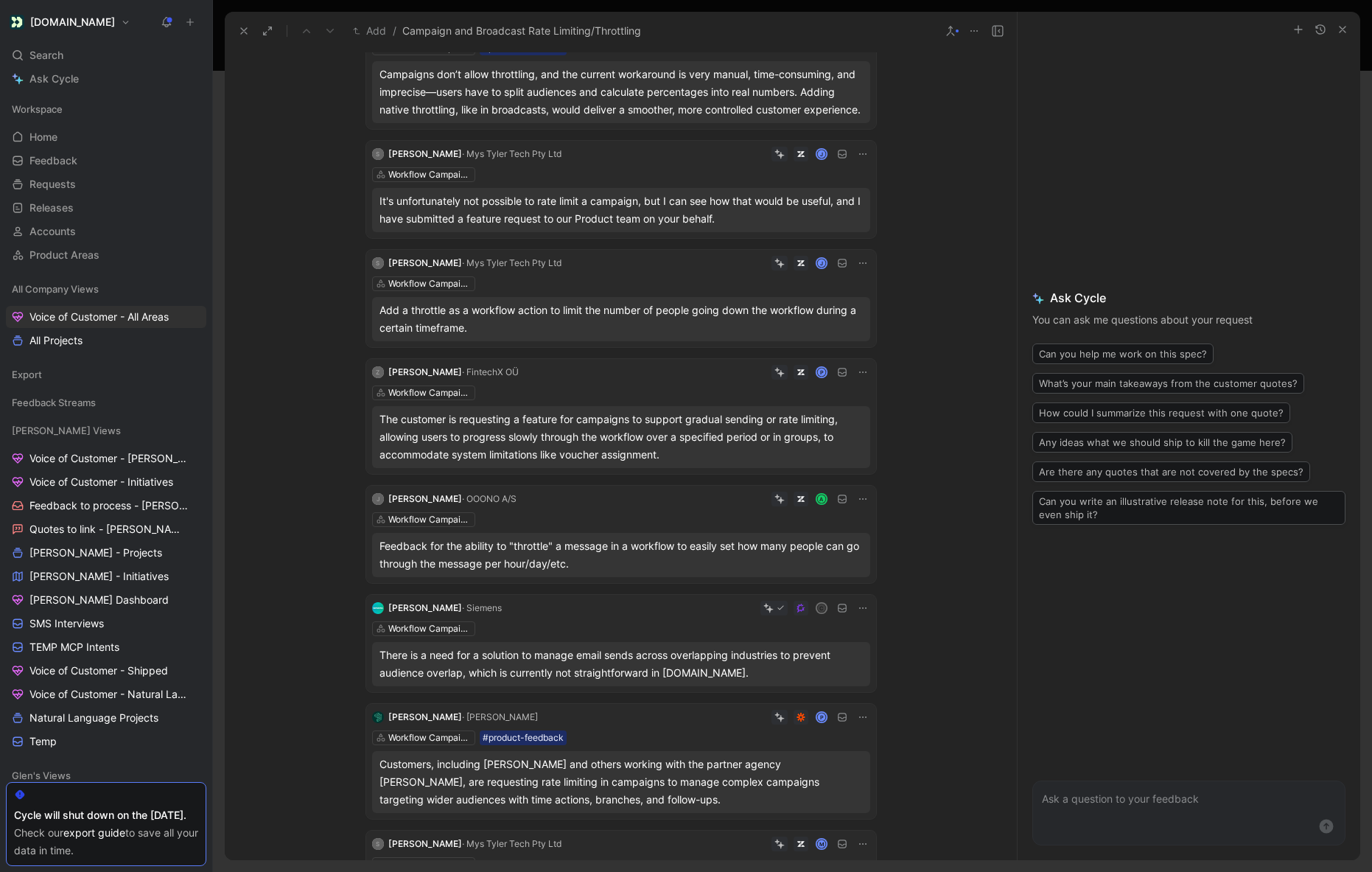
scroll to position [0, 0]
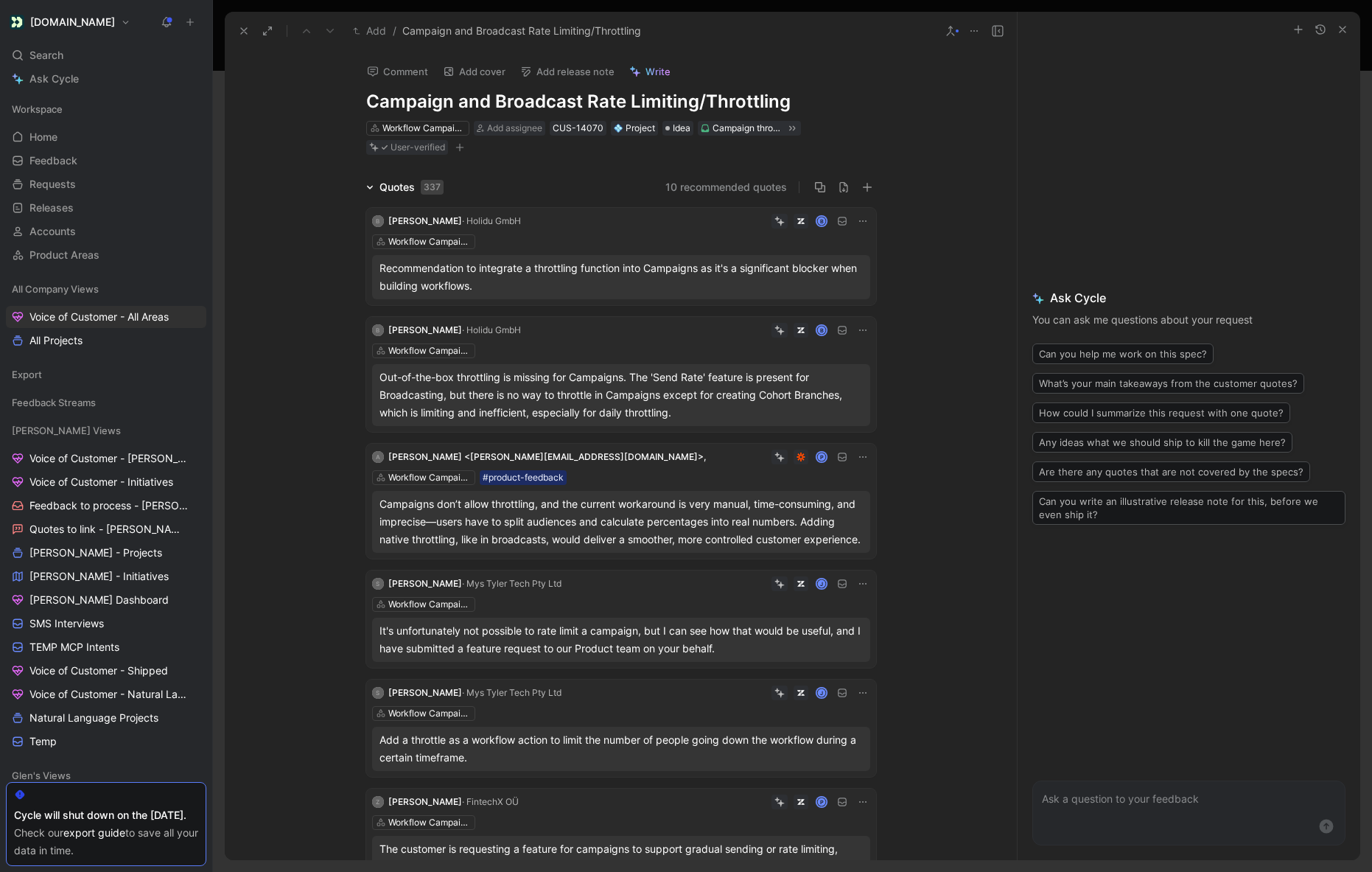
click at [977, 29] on icon at bounding box center [974, 31] width 12 height 12
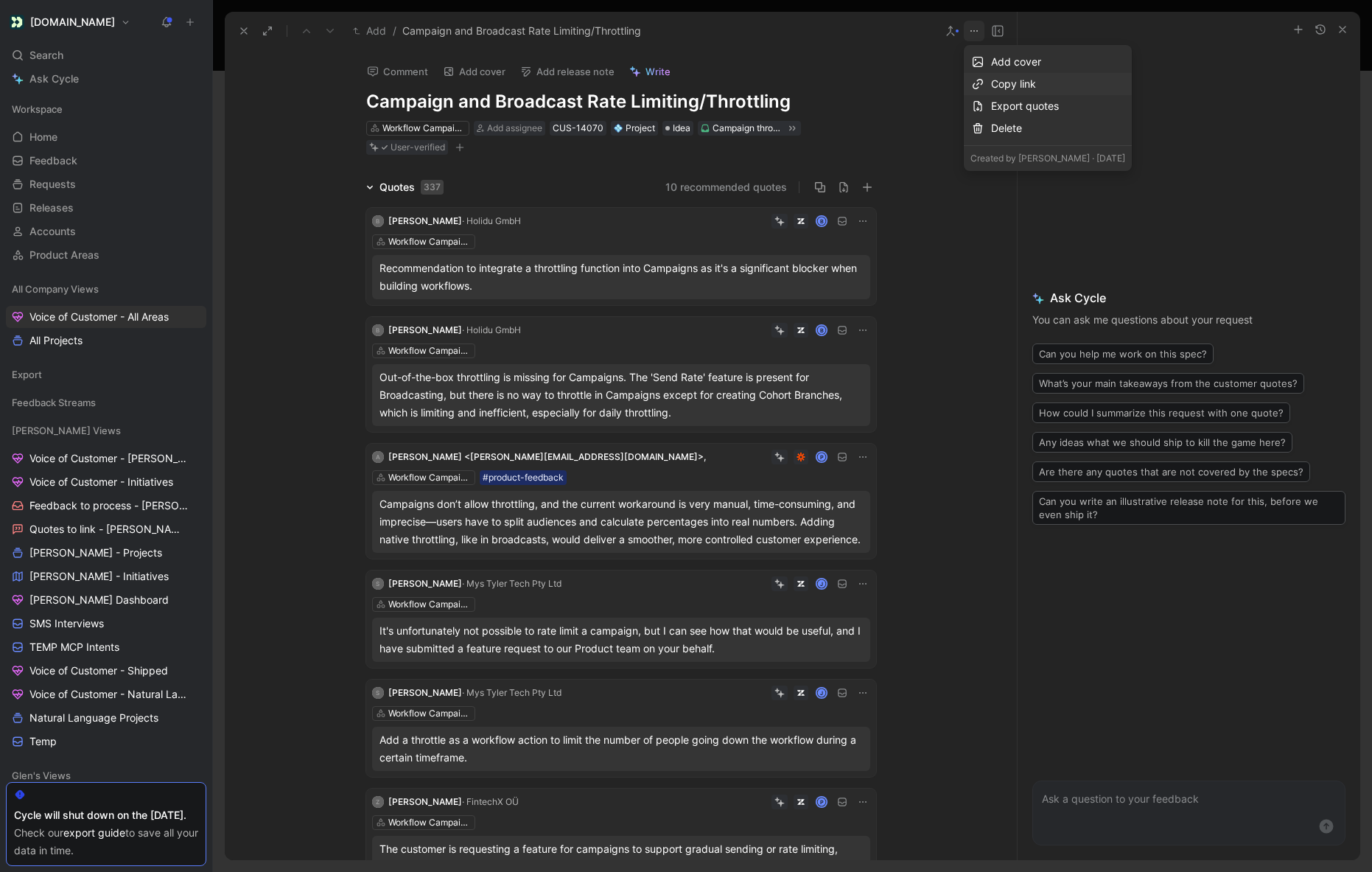
click at [1013, 84] on div "Copy link" at bounding box center [1057, 84] width 134 height 18
